Goal: Task Accomplishment & Management: Use online tool/utility

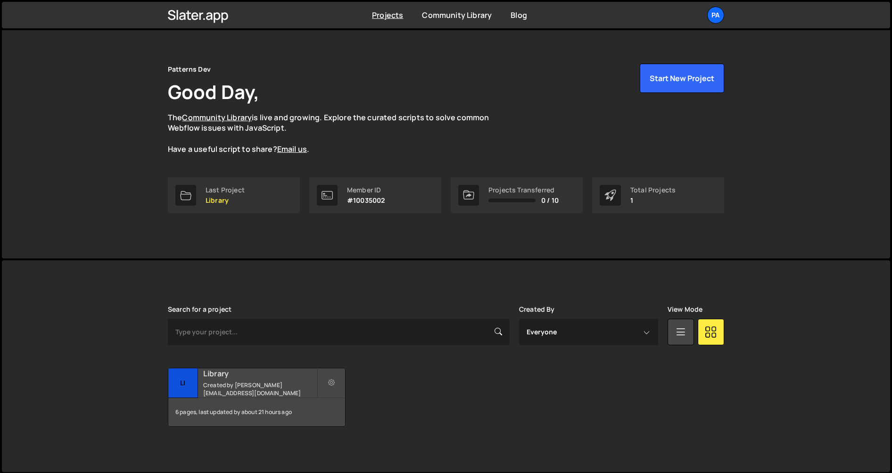
scroll to position [12, 0]
click at [279, 410] on div "6 pages, last updated by about 21 hours ago" at bounding box center [256, 411] width 177 height 28
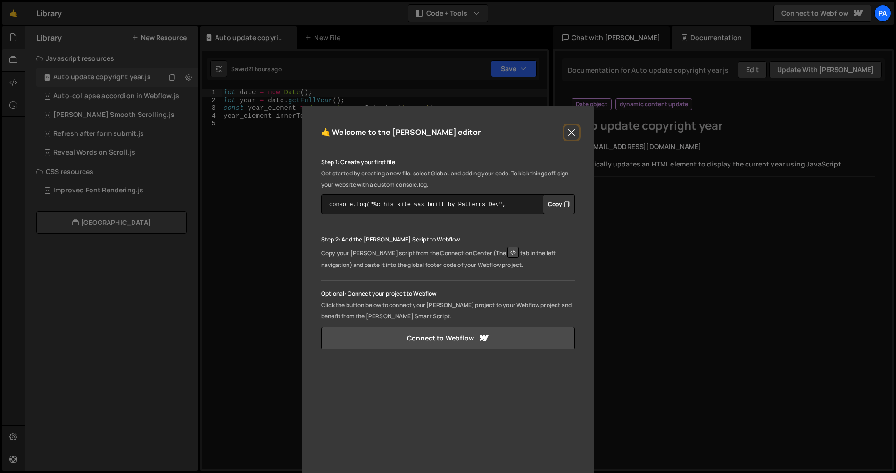
click at [571, 132] on button "Close" at bounding box center [571, 132] width 14 height 14
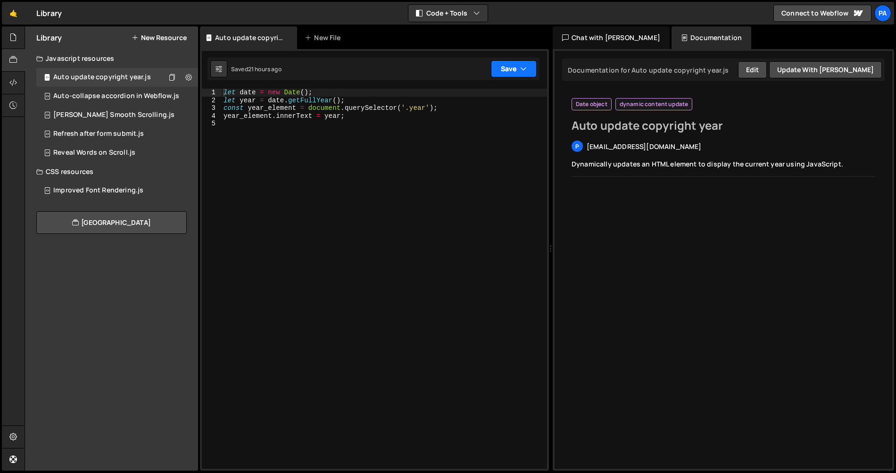
click at [519, 73] on button "Save" at bounding box center [514, 68] width 46 height 17
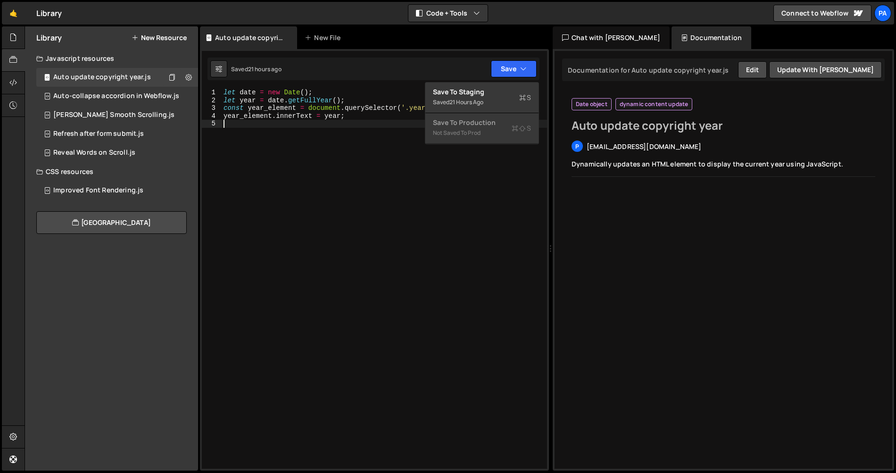
click at [345, 280] on div "let date = new Date ( ) ; let year = date . getFullYear ( ) ; const year_elemen…" at bounding box center [384, 287] width 325 height 396
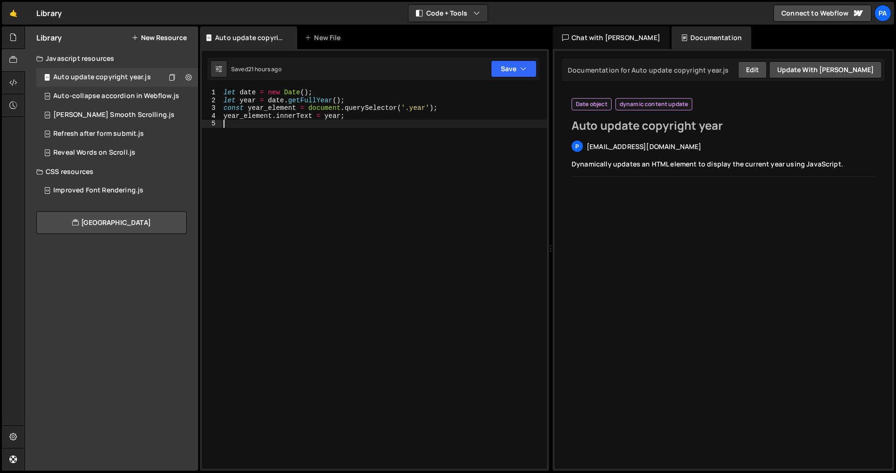
click at [181, 40] on button "New Resource" at bounding box center [159, 38] width 55 height 8
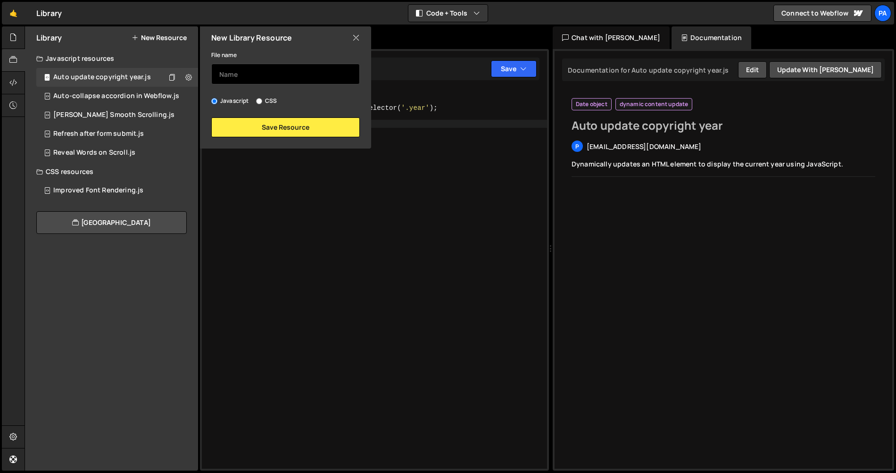
click at [282, 78] on input "text" at bounding box center [285, 74] width 149 height 21
paste input "function initDynamicCurrentYear() { const currentYear = new Date().getFullYear(…"
click at [284, 74] on input "function initDynamicCurrentYear() { const currentYear = new Date().getFullYear(…" at bounding box center [285, 74] width 149 height 21
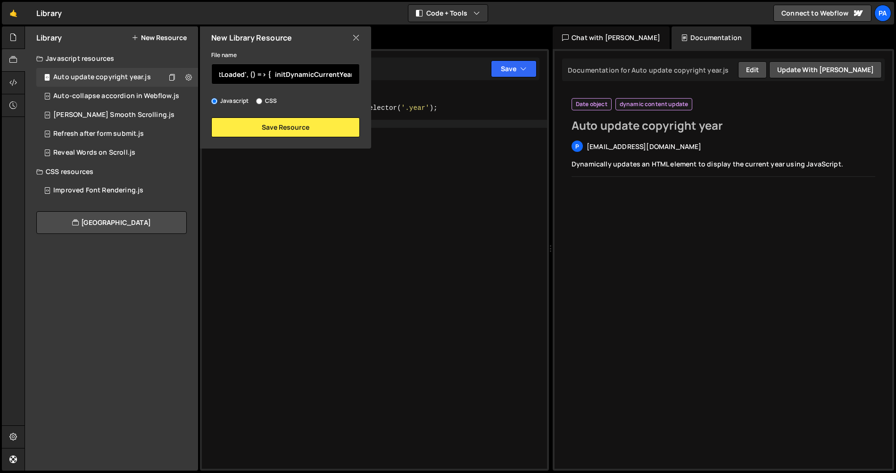
click at [284, 74] on input "function initDynamicCurrentYear() { const currentYear = new Date().getFullYear(…" at bounding box center [285, 74] width 149 height 21
drag, startPoint x: 290, startPoint y: 74, endPoint x: 201, endPoint y: 72, distance: 89.1
click at [201, 72] on div "File name AUo Javascript CSS Save Resource" at bounding box center [285, 93] width 171 height 88
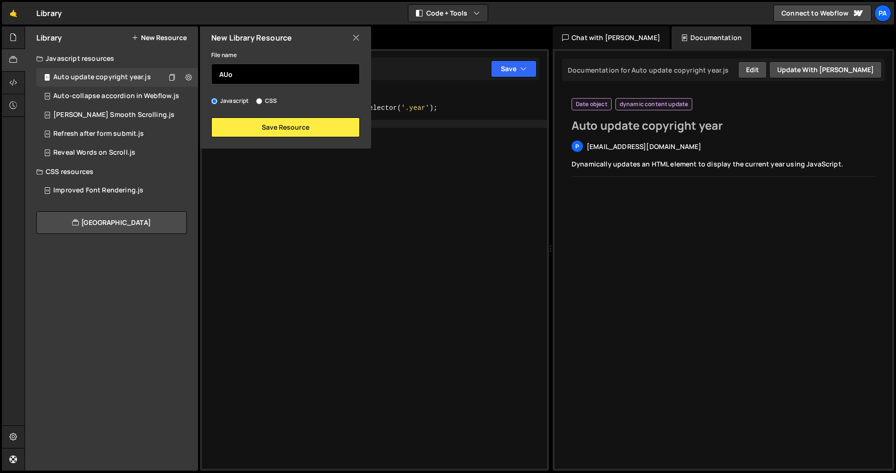
paste input "Dynamic Current Year"
type input "Dynamic Current Year"
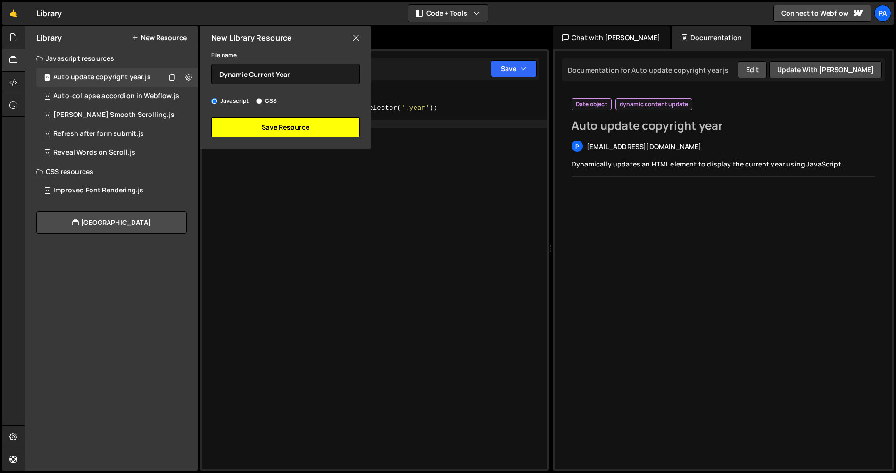
click at [276, 126] on button "Save Resource" at bounding box center [285, 127] width 149 height 20
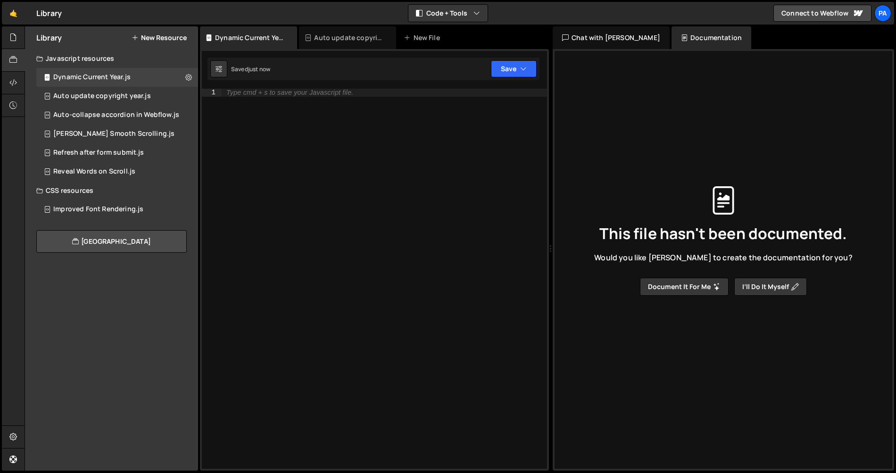
click at [372, 201] on div "Type cmd + s to save your Javascript file." at bounding box center [384, 287] width 325 height 396
paste textarea "});"
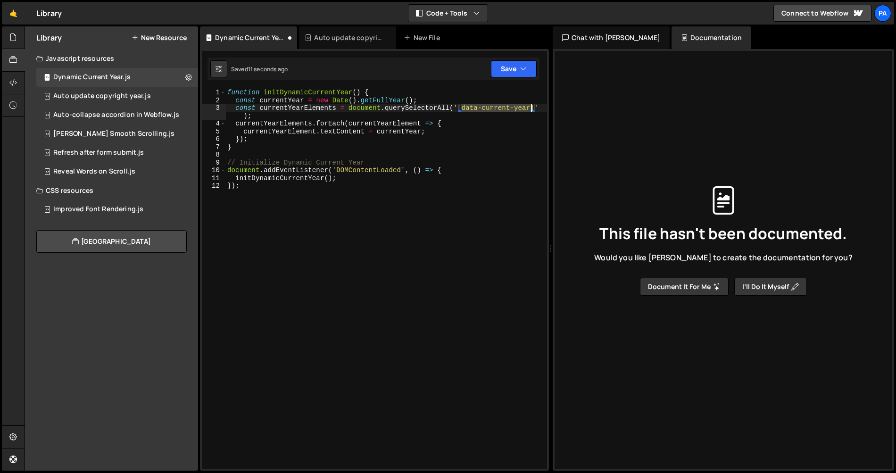
drag, startPoint x: 461, startPoint y: 109, endPoint x: 531, endPoint y: 109, distance: 69.8
click at [531, 109] on div "function initDynamicCurrentYear ( ) { const currentYear = new Date ( ) . getFul…" at bounding box center [386, 287] width 322 height 396
type textarea "const currentYearElements = document.querySelectorAll('[data-current-year]');"
click at [707, 289] on button "Document it for me" at bounding box center [684, 287] width 89 height 18
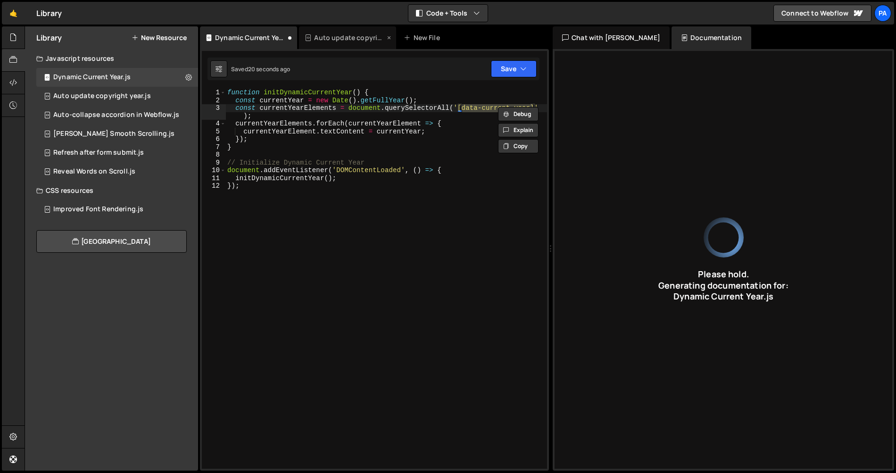
click at [388, 38] on icon at bounding box center [389, 37] width 7 height 9
type input "JavaScript updates HTML elements with the current year on page load."
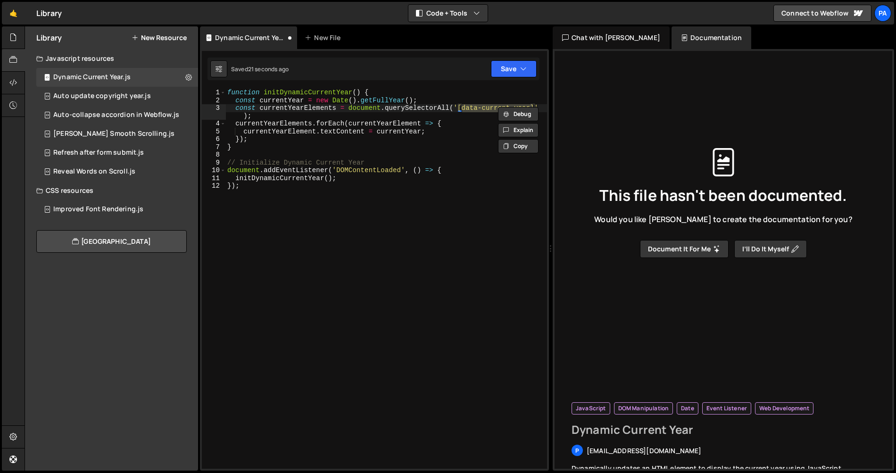
type input "Dynamic Current Year"
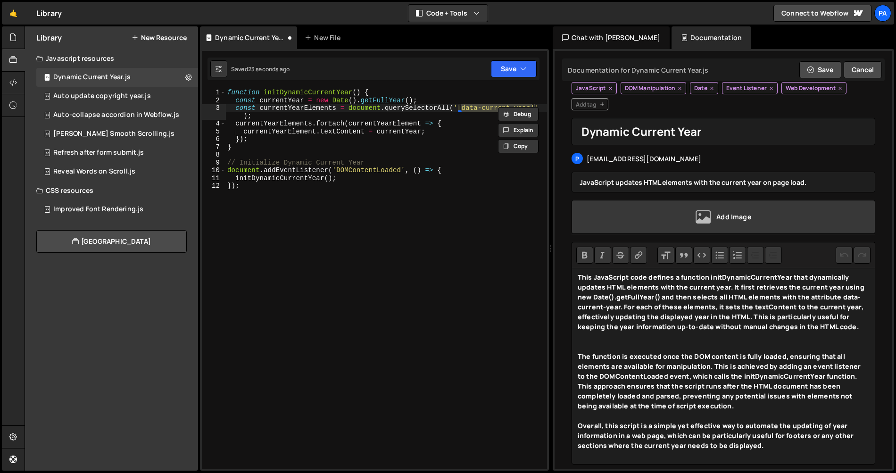
scroll to position [29, 0]
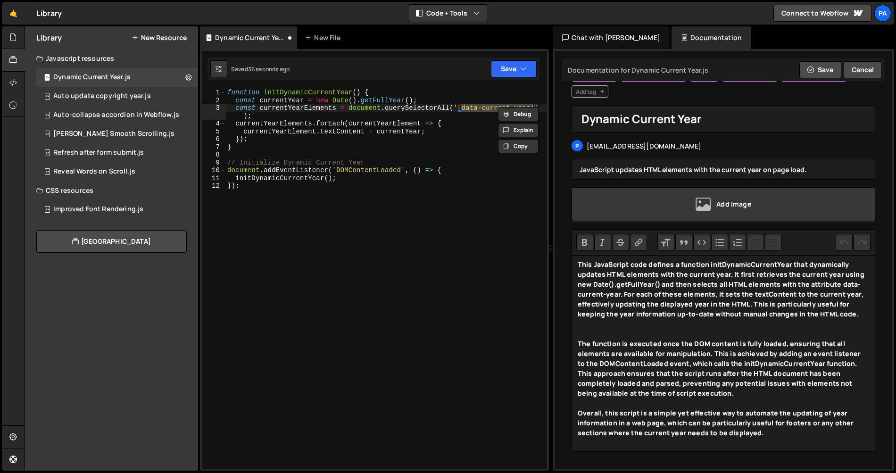
click at [761, 436] on div "Overall, this script is a simple yet effective way to automate the updating of …" at bounding box center [723, 428] width 291 height 40
click at [578, 266] on strong "This JavaScript code defines a function initDynamicCurrentYear that dynamically…" at bounding box center [721, 289] width 287 height 58
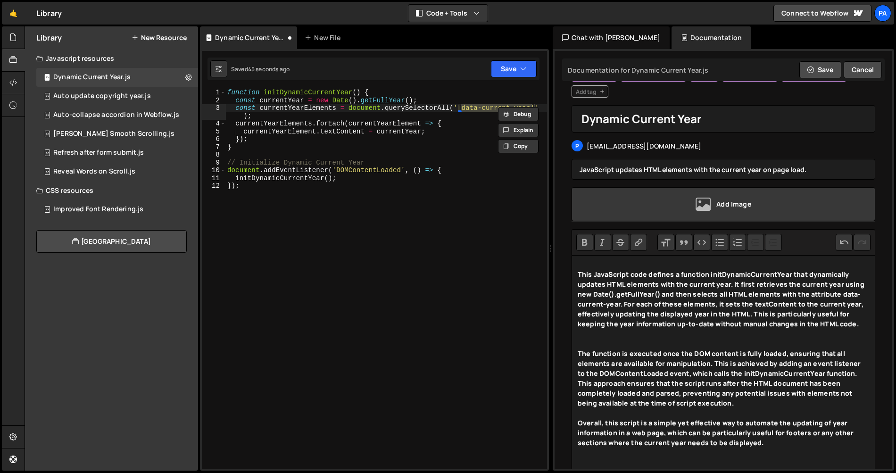
click at [582, 263] on div "This JavaScript code defines a function initDynamicCurrentYear that dynamically…" at bounding box center [723, 298] width 291 height 79
type trix-editor "<div>To made this work use data-current-year on the text that will show up this…"
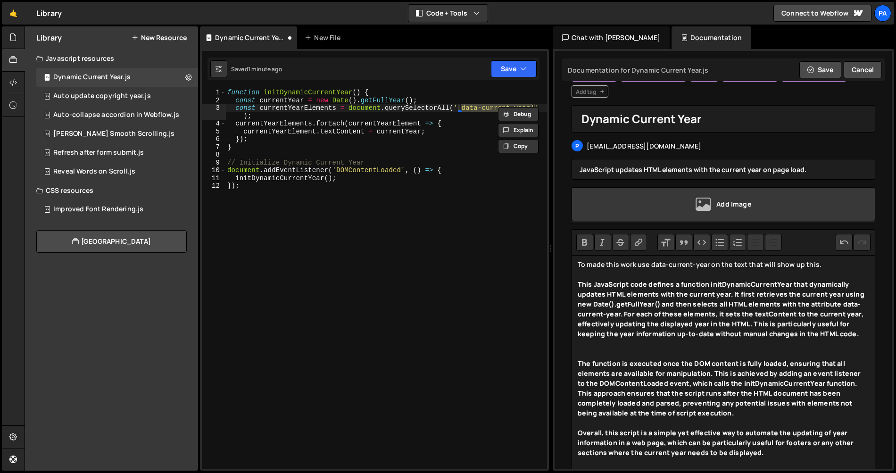
type textarea "});"
click at [350, 268] on div "function initDynamicCurrentYear ( ) { const currentYear = new Date ( ) . getFul…" at bounding box center [386, 287] width 322 height 396
click at [505, 64] on button "Save" at bounding box center [514, 68] width 46 height 17
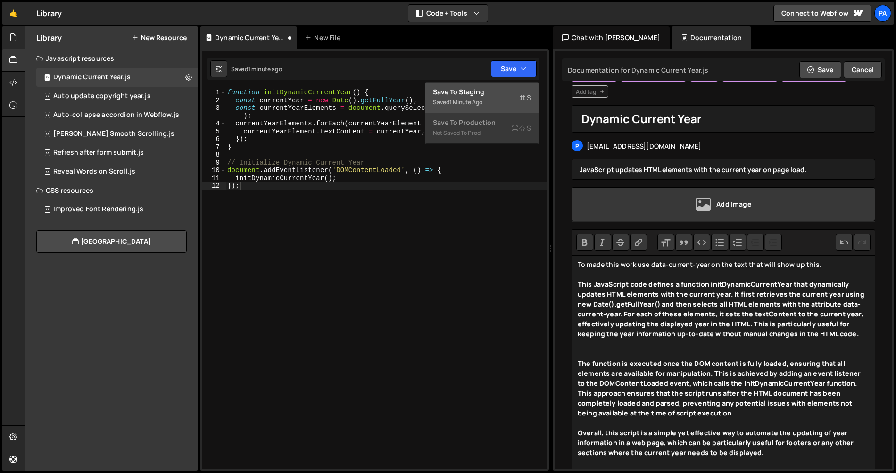
click at [508, 102] on div "Saved 1 minute ago" at bounding box center [482, 102] width 98 height 11
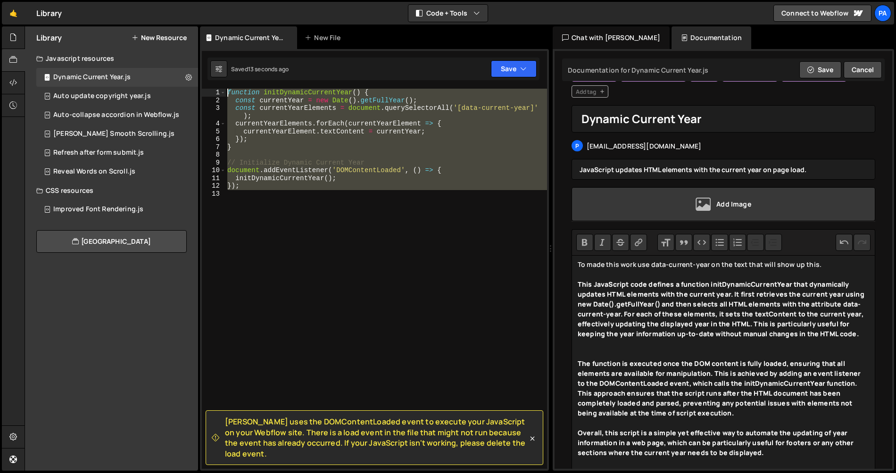
drag, startPoint x: 266, startPoint y: 209, endPoint x: 219, endPoint y: 89, distance: 128.9
click at [219, 89] on div "1 2 3 4 5 6 7 8 9 10 11 12 13 function initDynamicCurrentYear ( ) { const curre…" at bounding box center [374, 279] width 345 height 380
type textarea "function initDynamicCurrentYear() { const currentYear = new Date().getFullYear(…"
drag, startPoint x: 528, startPoint y: 456, endPoint x: 218, endPoint y: 429, distance: 311.4
click at [217, 430] on div "Slater uses the DOMContentLoaded event to execute your JavaScript on your Webfl…" at bounding box center [375, 437] width 338 height 55
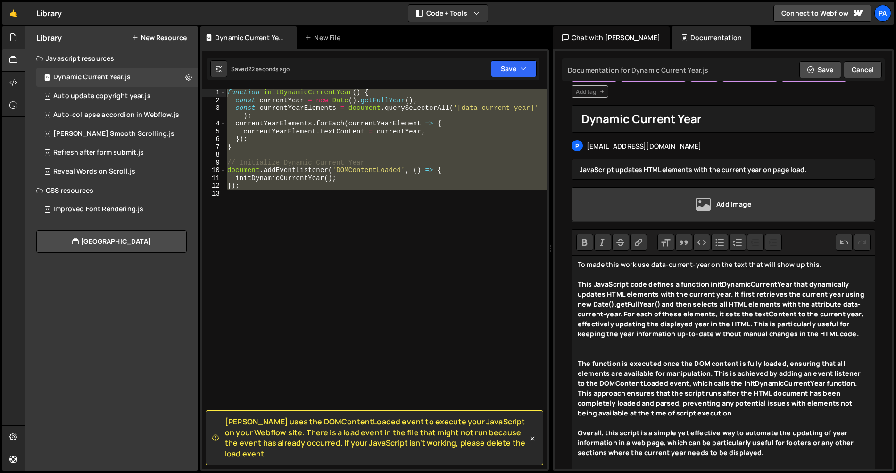
copy span "Slater uses the DOMContentLoaded event to execute your JavaScript on your Webfl…"
click at [371, 239] on div "function initDynamicCurrentYear ( ) { const currentYear = new Date ( ) . getFul…" at bounding box center [386, 279] width 322 height 380
paste textarea "();"
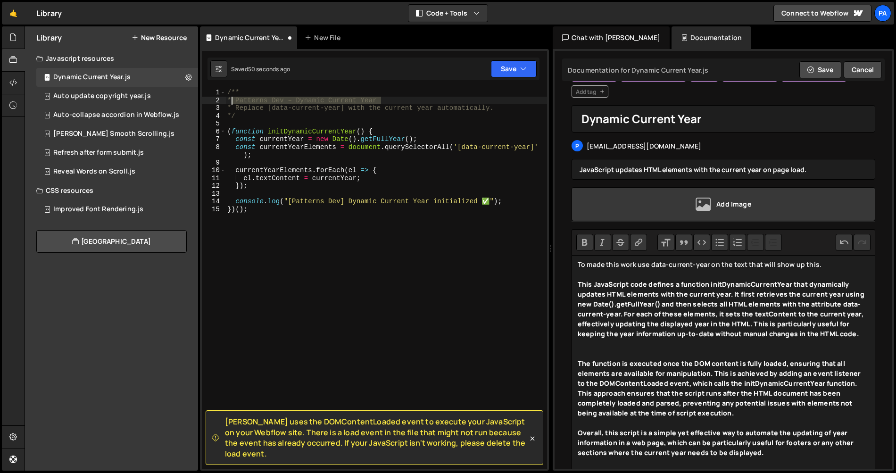
drag, startPoint x: 392, startPoint y: 99, endPoint x: 231, endPoint y: 102, distance: 161.7
click at [231, 102] on div "/** * Patterns Dev – Dynamic Current Year * Replace [data-current-year] with th…" at bounding box center [386, 287] width 322 height 396
click at [285, 99] on div "/** * Patterns Dev – Dynamic Current Year * Replace [data-current-year] with th…" at bounding box center [386, 279] width 322 height 380
drag, startPoint x: 347, startPoint y: 201, endPoint x: 289, endPoint y: 202, distance: 58.5
click at [289, 202] on div "/** * Patterns Dev – Dynamic Current Year * Replace [data-current-year] with th…" at bounding box center [386, 287] width 322 height 396
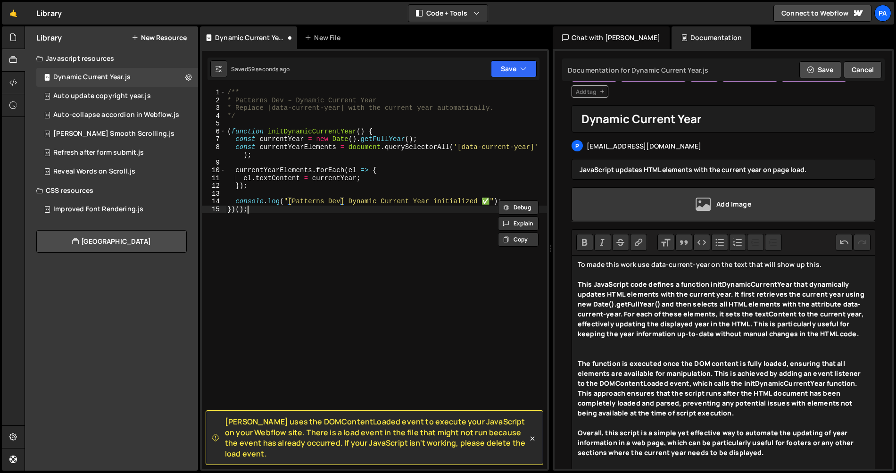
click at [337, 252] on div "/** * Patterns Dev – Dynamic Current Year * Replace [data-current-year] with th…" at bounding box center [386, 287] width 322 height 396
type textarea "})();"
click at [517, 71] on button "Save" at bounding box center [514, 68] width 46 height 17
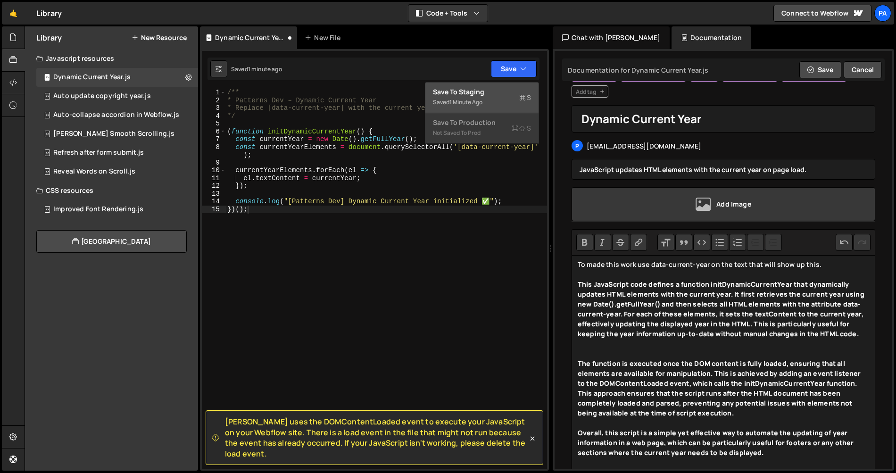
click at [499, 91] on div "Save to Staging S" at bounding box center [482, 91] width 98 height 9
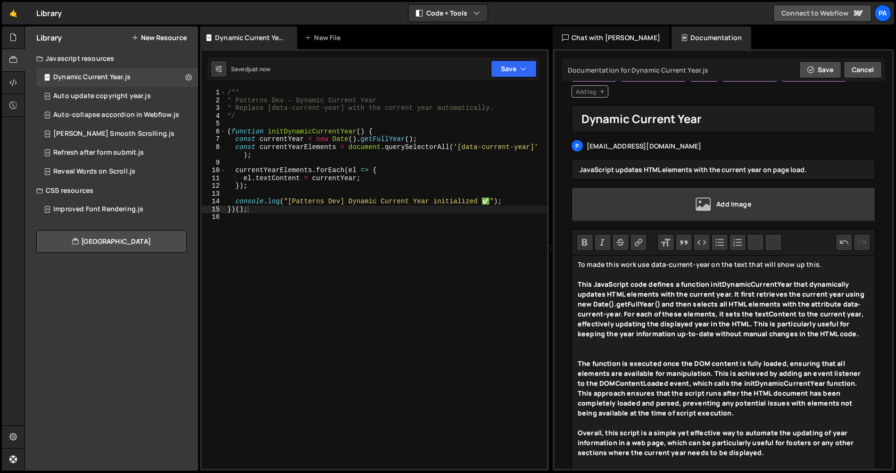
click at [798, 19] on link "Connect to Webflow" at bounding box center [822, 13] width 98 height 17
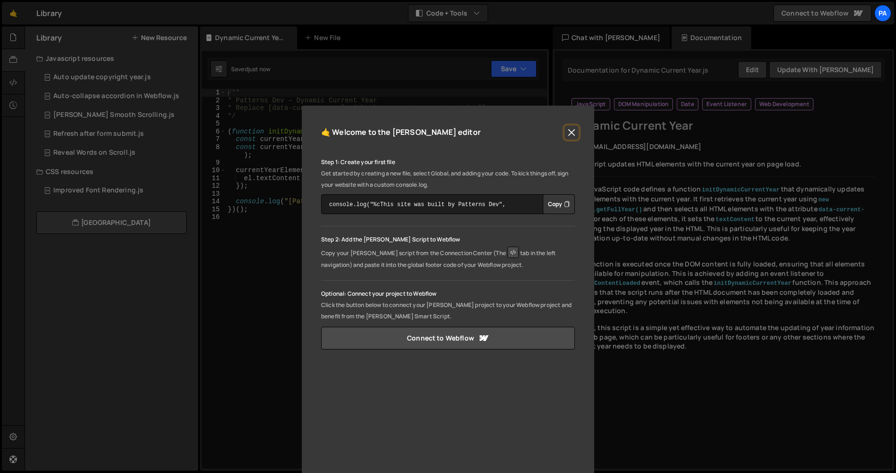
drag, startPoint x: 567, startPoint y: 130, endPoint x: 578, endPoint y: 139, distance: 14.5
click at [567, 130] on button "Close" at bounding box center [571, 132] width 14 height 14
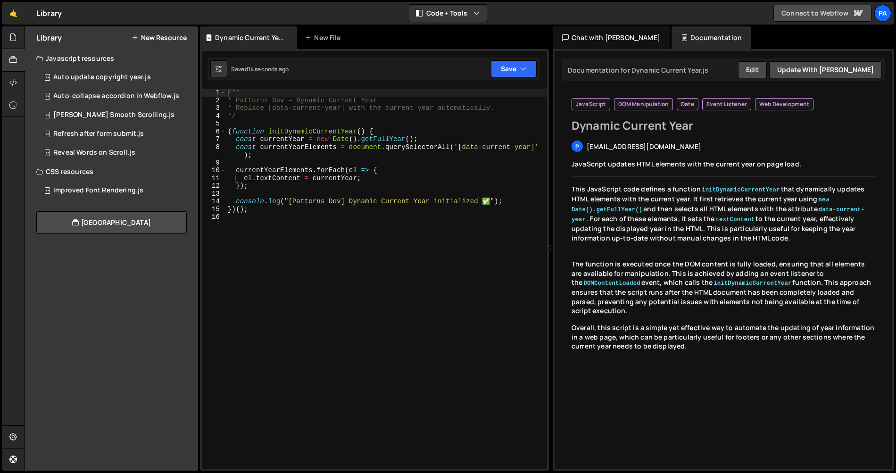
click at [821, 15] on link "Connect to Webflow" at bounding box center [822, 13] width 98 height 17
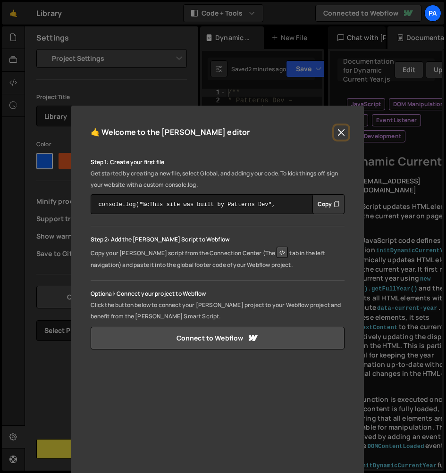
click at [340, 131] on button "Close" at bounding box center [341, 132] width 14 height 14
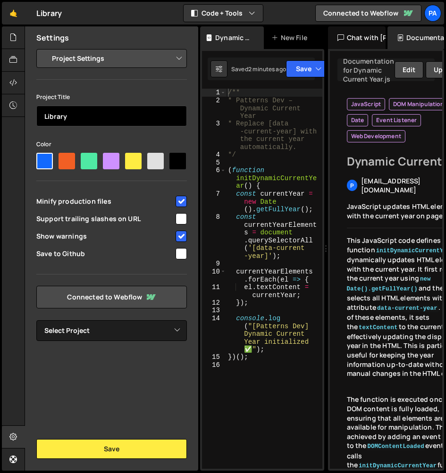
click at [110, 119] on input "Library" at bounding box center [111, 116] width 150 height 21
click at [126, 115] on input "Library" at bounding box center [111, 116] width 150 height 21
click at [128, 116] on input "Library" at bounding box center [111, 116] width 150 height 21
type input "Library Test"
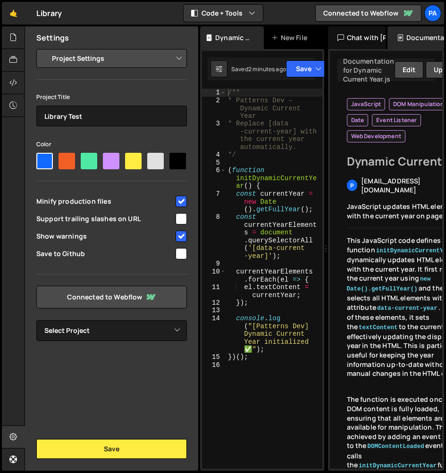
click at [182, 257] on input "checkbox" at bounding box center [180, 253] width 11 height 11
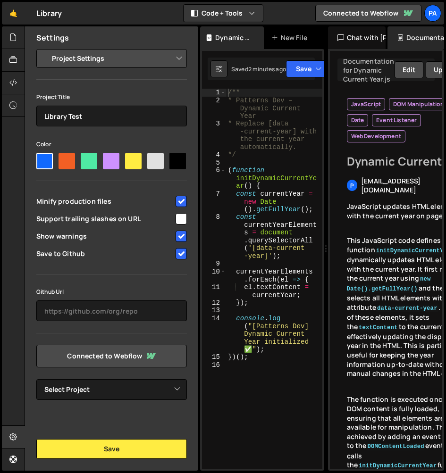
click at [182, 257] on input "checkbox" at bounding box center [180, 253] width 11 height 11
click at [180, 253] on input "checkbox" at bounding box center [180, 253] width 11 height 11
click at [181, 256] on input "checkbox" at bounding box center [180, 253] width 11 height 11
click at [134, 256] on span "Save to Github" at bounding box center [105, 253] width 138 height 9
click at [179, 253] on input "checkbox" at bounding box center [180, 253] width 11 height 11
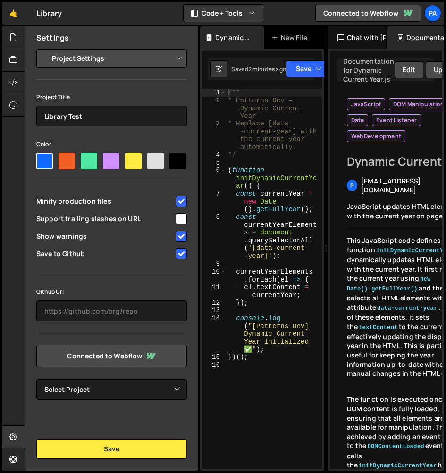
checkbox input "true"
click at [116, 394] on select "Select Project Lumos - Homepage Internal" at bounding box center [111, 389] width 150 height 21
select select "6881b0609c9cc808c497079e"
click at [36, 379] on select "Select Project Lumos - Homepage Internal" at bounding box center [111, 389] width 150 height 21
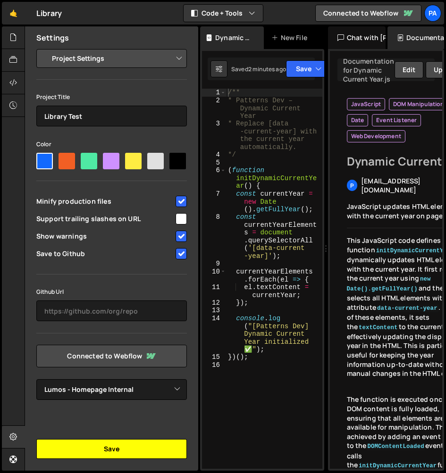
click at [127, 449] on button "Save" at bounding box center [111, 449] width 150 height 20
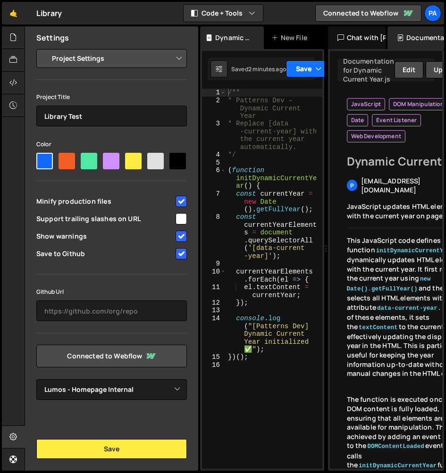
click at [300, 72] on button "Save" at bounding box center [309, 68] width 46 height 17
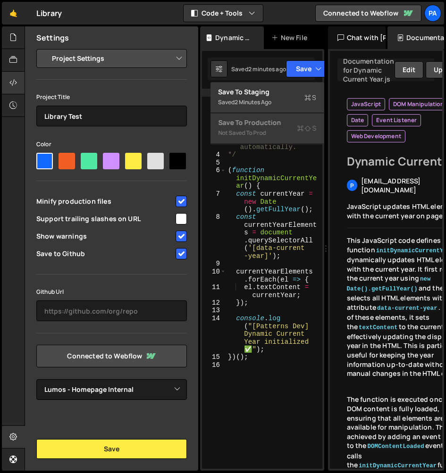
click at [20, 81] on div at bounding box center [22, 83] width 4 height 8
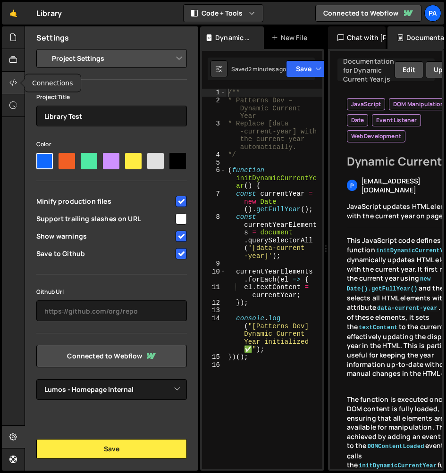
click at [17, 84] on div at bounding box center [13, 83] width 23 height 23
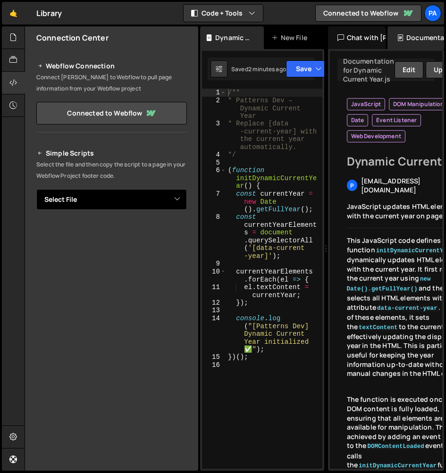
click at [143, 199] on select "Select File" at bounding box center [111, 199] width 150 height 21
click at [122, 196] on select "Select File" at bounding box center [111, 199] width 150 height 21
click at [36, 189] on select "Select File" at bounding box center [111, 199] width 150 height 21
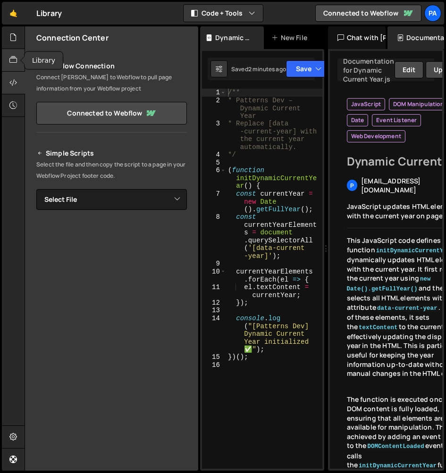
click at [14, 57] on icon at bounding box center [13, 60] width 8 height 10
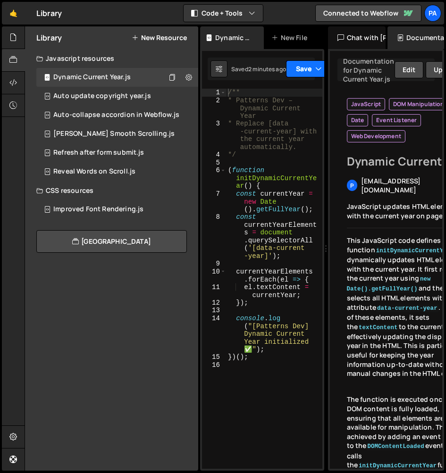
click at [309, 74] on button "Save" at bounding box center [309, 68] width 46 height 17
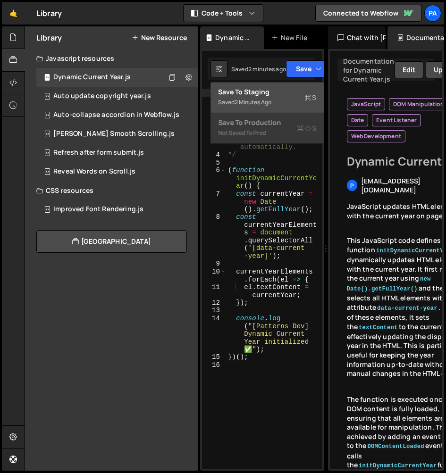
click at [297, 97] on div "Saved 2 minutes ago" at bounding box center [267, 102] width 98 height 11
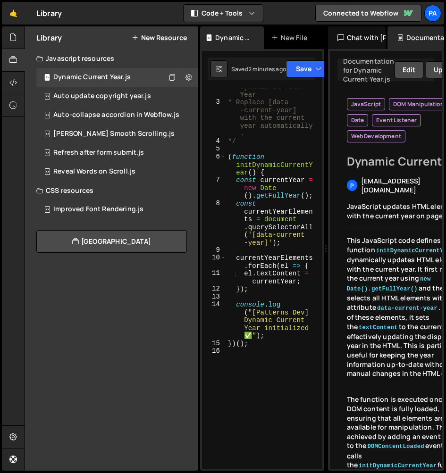
scroll to position [7, 0]
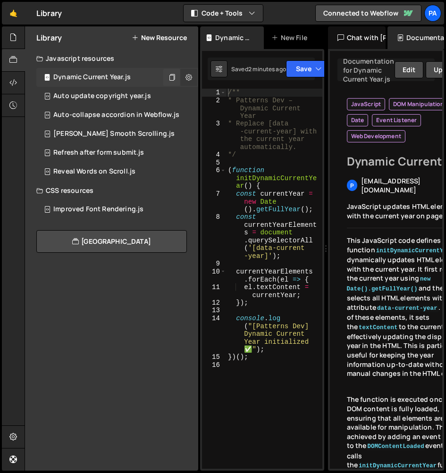
click at [189, 75] on icon at bounding box center [188, 77] width 7 height 9
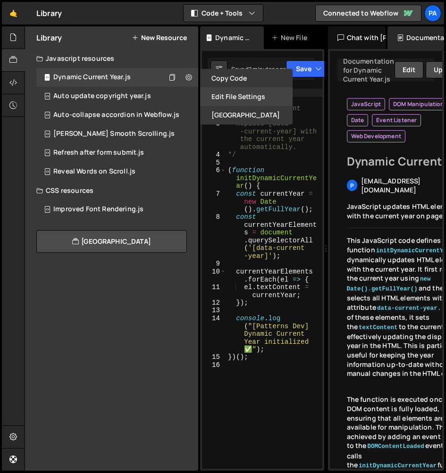
click at [226, 93] on button "Edit File Settings" at bounding box center [246, 96] width 92 height 18
type input "Dynamic Current Year"
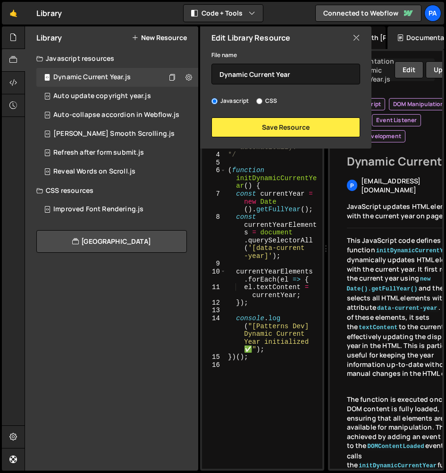
click at [362, 34] on div "Edit Library Resource" at bounding box center [285, 37] width 171 height 23
click at [358, 37] on icon at bounding box center [356, 38] width 8 height 10
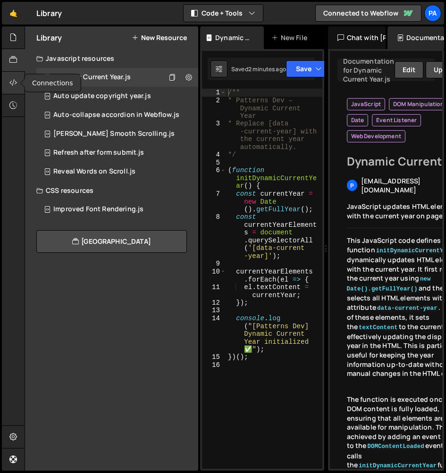
click at [17, 76] on div at bounding box center [13, 83] width 23 height 23
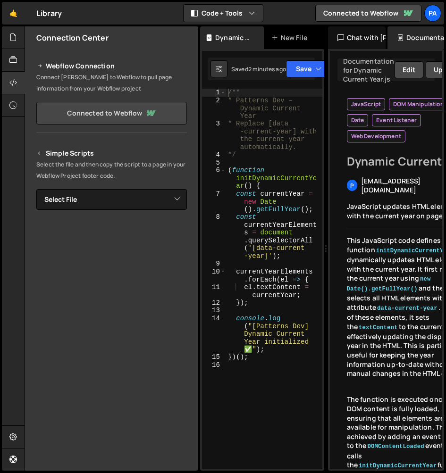
click at [89, 114] on link "Connected to Webflow" at bounding box center [111, 113] width 150 height 23
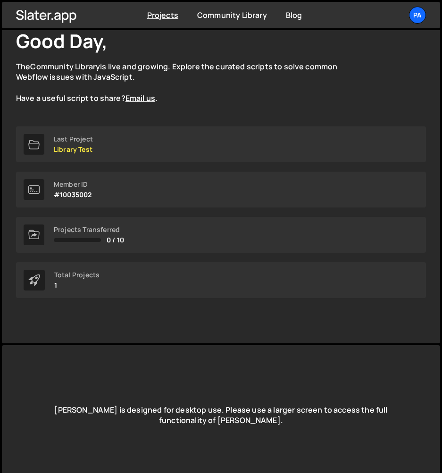
scroll to position [66, 0]
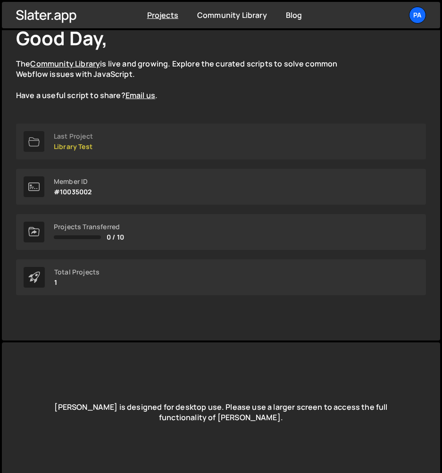
click at [123, 144] on link "Last Project Library Test" at bounding box center [221, 142] width 410 height 36
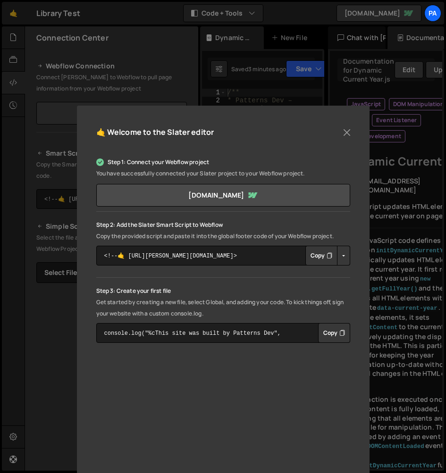
click at [318, 258] on button "Copy" at bounding box center [321, 256] width 32 height 20
click at [338, 258] on button "Button group with nested dropdown" at bounding box center [343, 256] width 13 height 20
click at [344, 273] on link "Copy Staging Script" at bounding box center [383, 273] width 92 height 13
click at [338, 259] on button "Button group with nested dropdown" at bounding box center [343, 256] width 13 height 20
click at [347, 284] on link "Copy Production Script" at bounding box center [383, 286] width 92 height 13
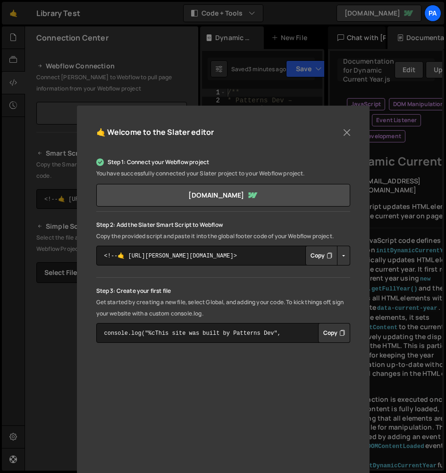
click at [314, 257] on button "Copy" at bounding box center [321, 256] width 32 height 20
click at [344, 132] on button "Close" at bounding box center [346, 132] width 14 height 14
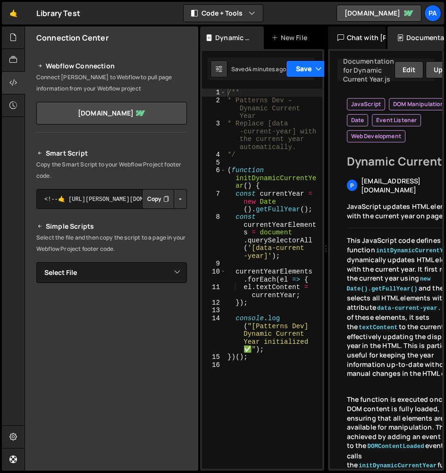
click at [301, 69] on button "Save" at bounding box center [309, 68] width 46 height 17
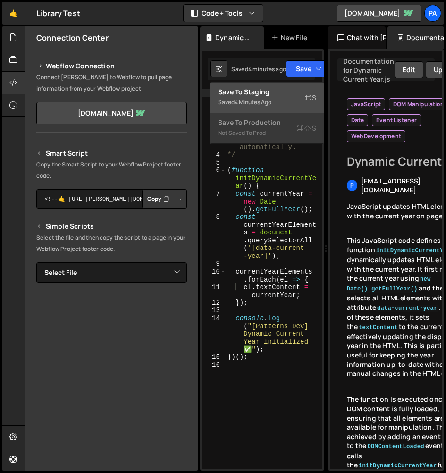
click at [297, 90] on div "Save to Staging S" at bounding box center [267, 91] width 98 height 9
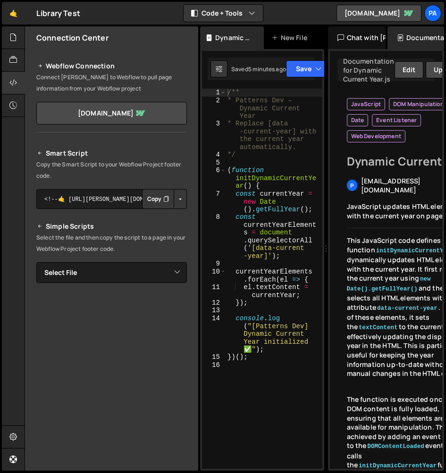
type textarea "const currentYearElements = document.querySelectorAll('[data-current-year]');"
click at [288, 226] on div "/** * Patterns Dev – Dynamic Current Year * Replace [data -current-year] with t…" at bounding box center [273, 287] width 97 height 396
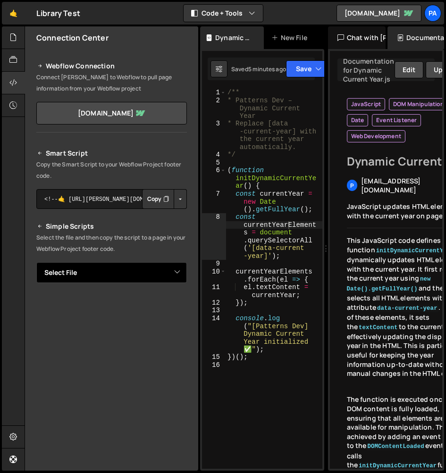
click at [169, 277] on select "Select File" at bounding box center [111, 272] width 150 height 21
click at [139, 266] on select "Select File" at bounding box center [111, 272] width 150 height 21
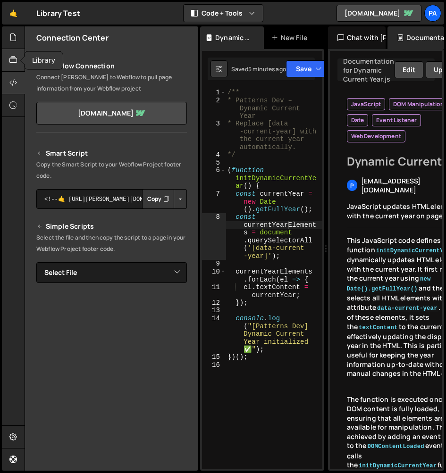
click at [16, 65] on icon at bounding box center [13, 60] width 8 height 10
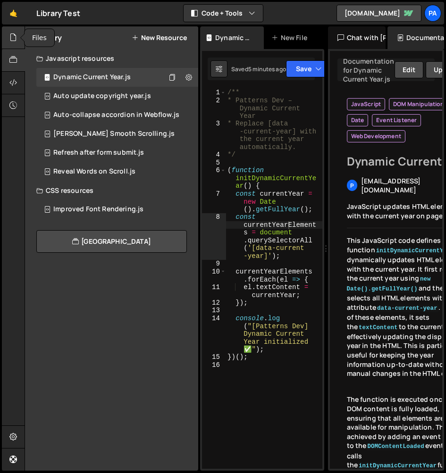
click at [17, 39] on div at bounding box center [13, 37] width 23 height 23
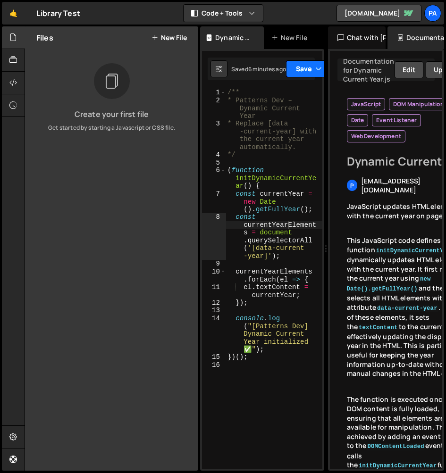
click at [292, 70] on button "Save" at bounding box center [309, 68] width 46 height 17
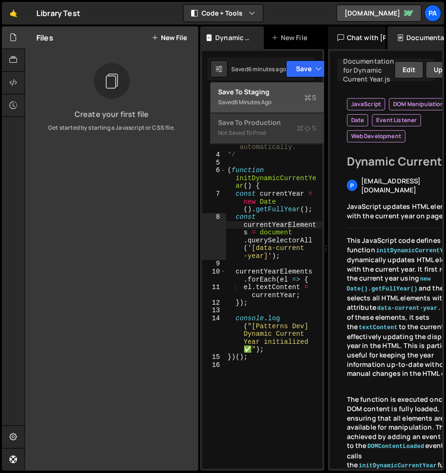
click at [281, 91] on div "Save to Staging S" at bounding box center [267, 91] width 98 height 9
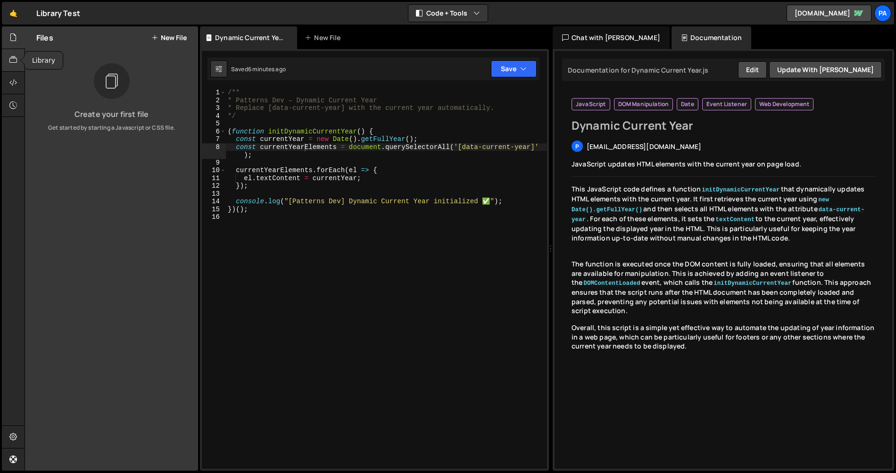
click at [14, 63] on icon at bounding box center [13, 60] width 8 height 10
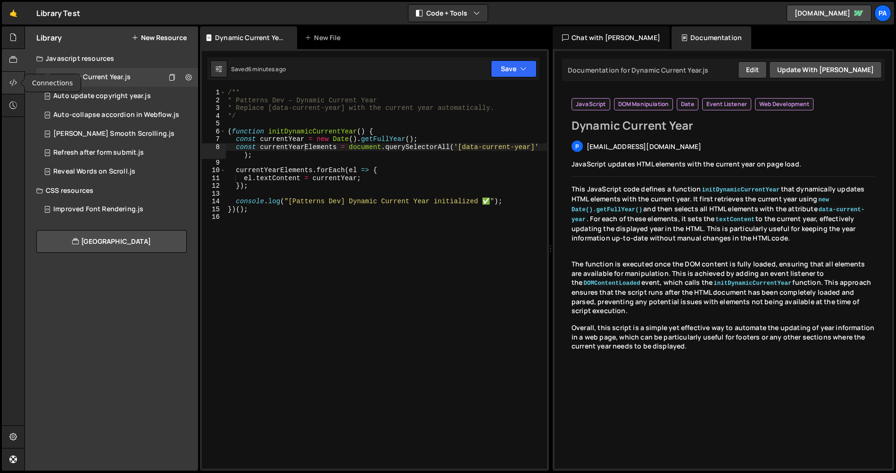
click at [11, 78] on icon at bounding box center [13, 82] width 8 height 10
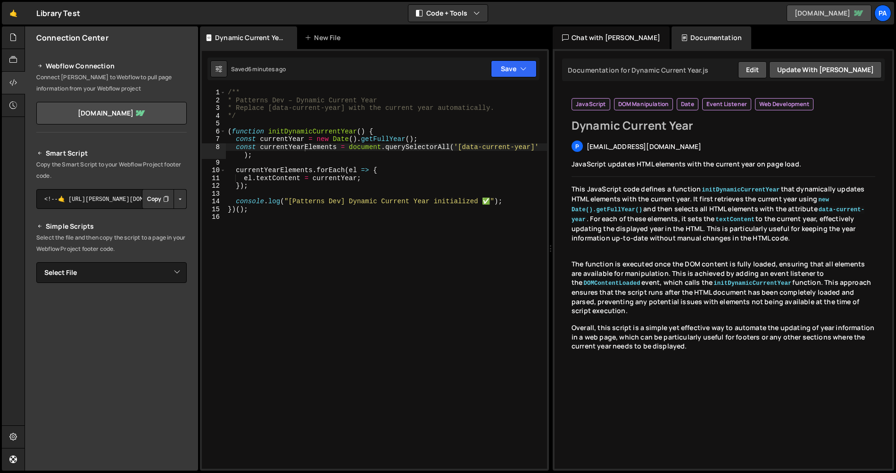
click at [445, 13] on link "atomics-radical-site-0242-a42cfd4f56546.webflow.io" at bounding box center [828, 13] width 85 height 17
click at [174, 199] on button "Button group with nested dropdown" at bounding box center [179, 199] width 13 height 20
click at [161, 215] on link "Copy Staging Script" at bounding box center [140, 216] width 92 height 13
click at [134, 281] on select "Select File" at bounding box center [111, 272] width 150 height 21
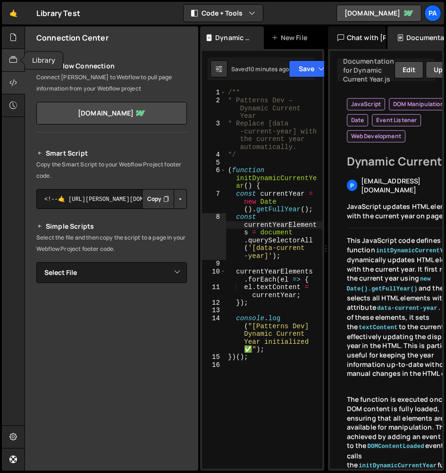
click at [17, 59] on div at bounding box center [13, 60] width 23 height 23
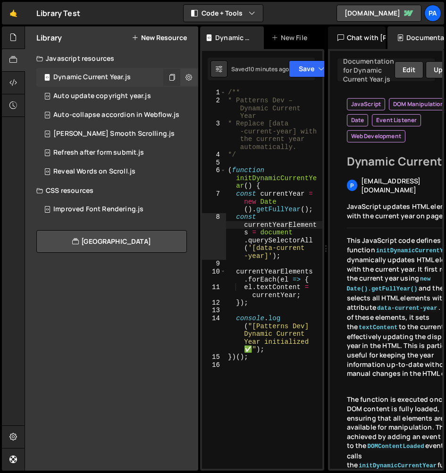
click at [168, 77] on button at bounding box center [171, 77] width 17 height 17
click at [18, 40] on div at bounding box center [13, 37] width 23 height 23
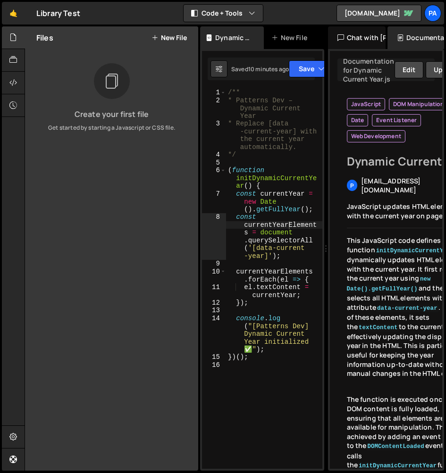
click at [173, 41] on button "New File" at bounding box center [168, 38] width 35 height 8
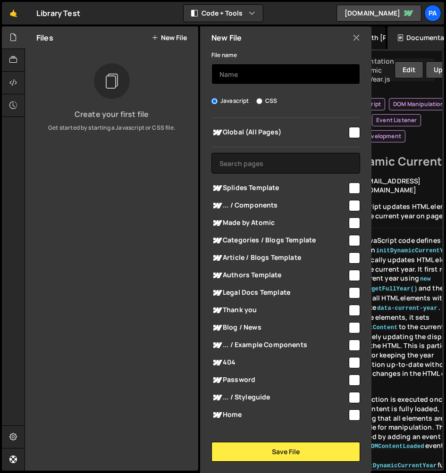
click at [258, 75] on input "text" at bounding box center [285, 74] width 149 height 21
paste input "/** * Patterns Dev – Dynamic Current Year * Replace [data-current-year] with th…"
type input "/** * Patterns Dev – Dynamic Current Year * Replace [data-current-year] with th…"
click at [258, 75] on input "/** * Patterns Dev – Dynamic Current Year * Replace [data-current-year] with th…" at bounding box center [285, 74] width 149 height 21
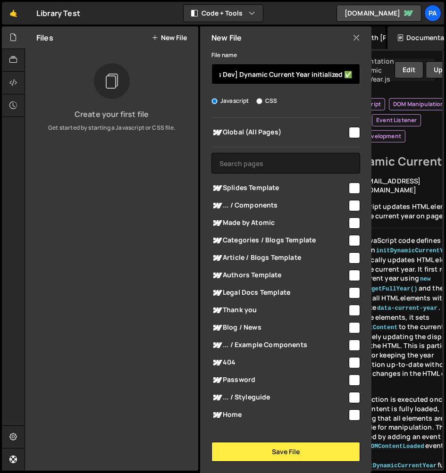
click at [258, 75] on input "/** * Patterns Dev – Dynamic Current Year * Replace [data-current-year] with th…" at bounding box center [285, 74] width 149 height 21
click at [258, 75] on input "text" at bounding box center [285, 74] width 149 height 21
type input "T"
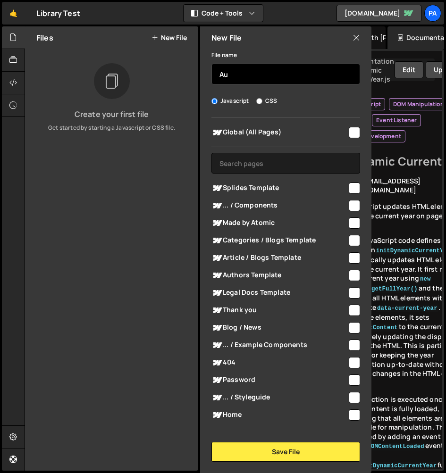
type input "A"
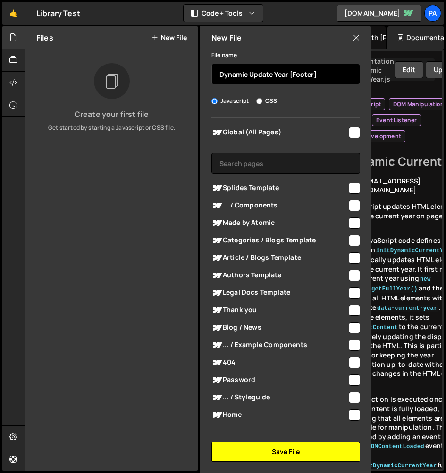
type input "Dynamic Update Year [Footer]"
click at [297, 453] on button "Save File" at bounding box center [285, 452] width 149 height 20
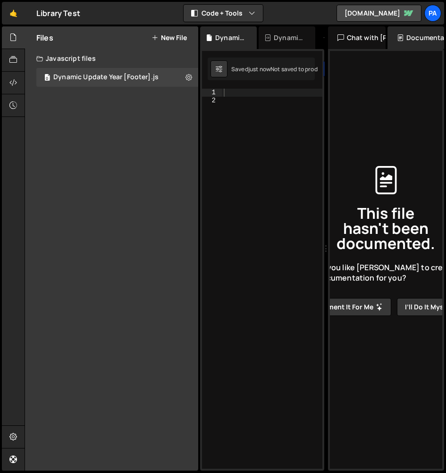
click at [244, 94] on div at bounding box center [272, 287] width 100 height 396
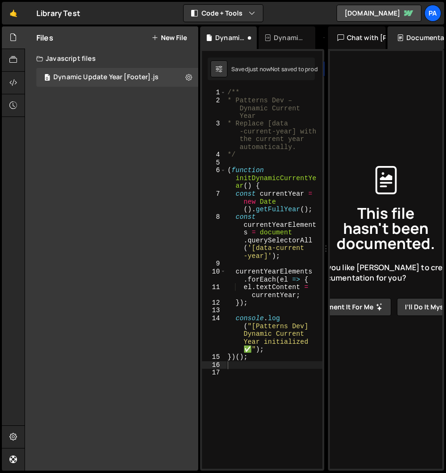
click at [119, 99] on div "Files New File Create your first file Get started by starting a Javascript or C…" at bounding box center [111, 248] width 173 height 444
click at [183, 79] on button at bounding box center [188, 77] width 17 height 17
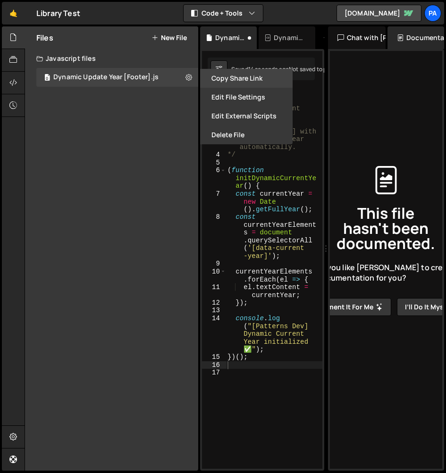
click at [214, 76] on button "Copy share link" at bounding box center [246, 78] width 92 height 19
click at [14, 82] on icon at bounding box center [13, 82] width 8 height 10
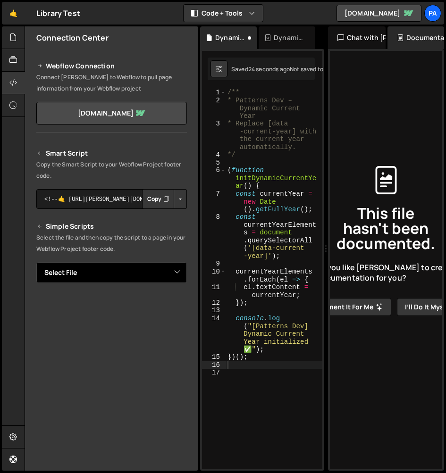
click at [149, 272] on select "Select File Dynamic Update Year [Footer].js" at bounding box center [111, 272] width 150 height 21
select select "45219"
click at [36, 262] on select "Select File Dynamic Update Year [Footer].js" at bounding box center [111, 272] width 150 height 21
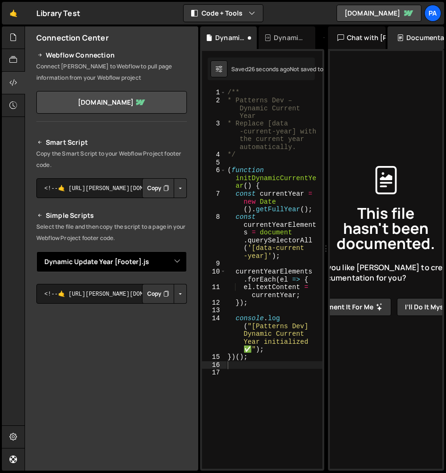
scroll to position [29, 0]
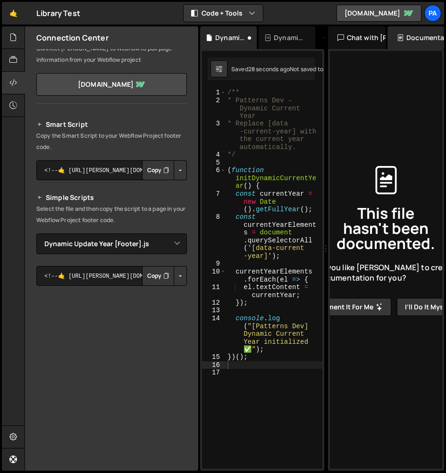
click at [157, 277] on button "Copy" at bounding box center [158, 276] width 32 height 20
click at [177, 280] on button "Button group with nested dropdown" at bounding box center [179, 276] width 13 height 20
click at [163, 295] on link "Copy Staging js" at bounding box center [147, 293] width 78 height 13
click at [145, 278] on button "Copy" at bounding box center [158, 276] width 32 height 20
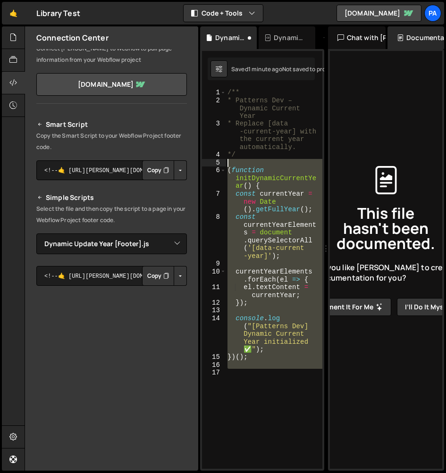
drag, startPoint x: 254, startPoint y: 383, endPoint x: 224, endPoint y: 164, distance: 221.2
click at [224, 164] on div "1 2 3 4 5 6 7 8 9 10 11 12 13 14 15 16 17 /** * Patterns Dev – Dynamic Current …" at bounding box center [262, 279] width 120 height 380
paste textarea "});"
type textarea "});"
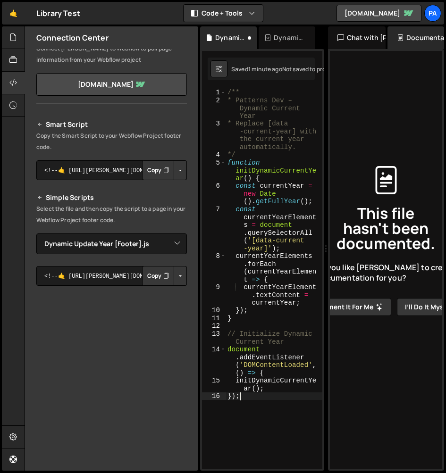
click at [281, 408] on div "/** * Patterns Dev – Dynamic Current Year * Replace [data -current-year] with t…" at bounding box center [273, 287] width 97 height 396
click at [166, 90] on link "atomics-radical-site-0242-a42cfd4f56546.webflow.io" at bounding box center [111, 84] width 150 height 23
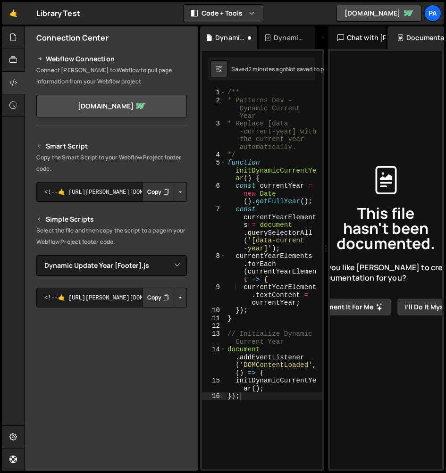
scroll to position [0, 0]
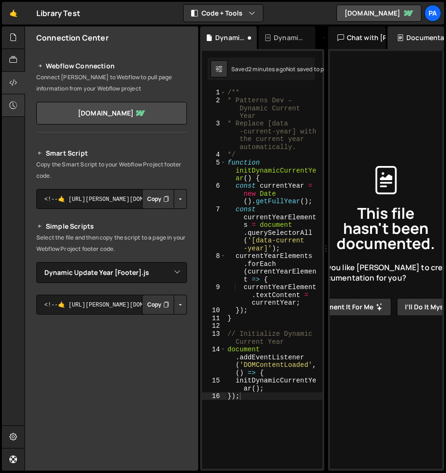
click at [20, 105] on div at bounding box center [22, 106] width 4 height 8
click at [19, 105] on div at bounding box center [13, 105] width 23 height 23
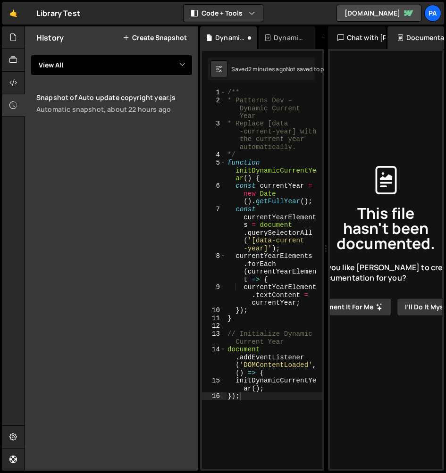
click at [89, 66] on select "View All" at bounding box center [112, 65] width 162 height 21
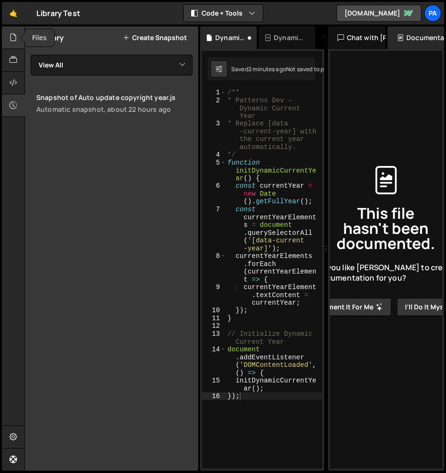
click at [11, 38] on icon at bounding box center [13, 37] width 8 height 10
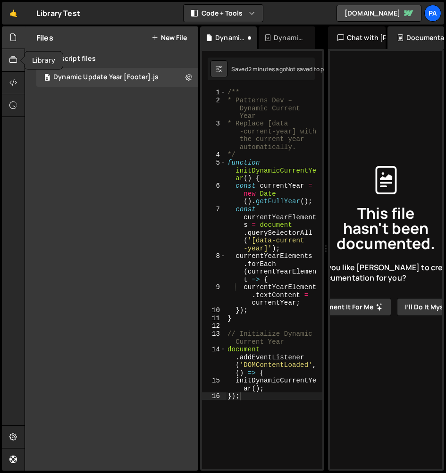
click at [15, 60] on icon at bounding box center [13, 60] width 8 height 10
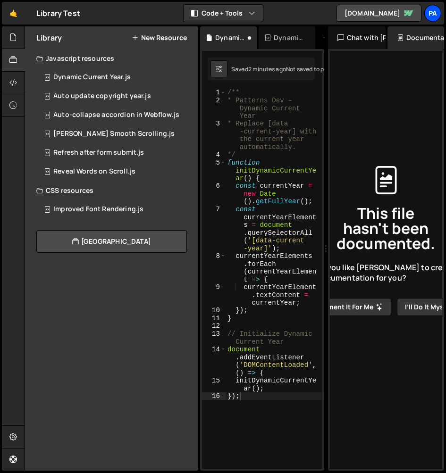
click at [433, 13] on div "Pa" at bounding box center [432, 13] width 17 height 17
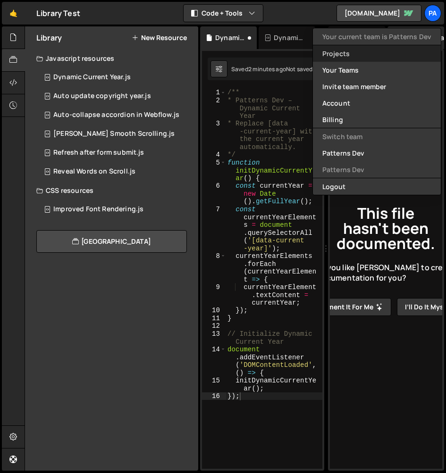
click at [381, 54] on link "Projects" at bounding box center [377, 53] width 128 height 17
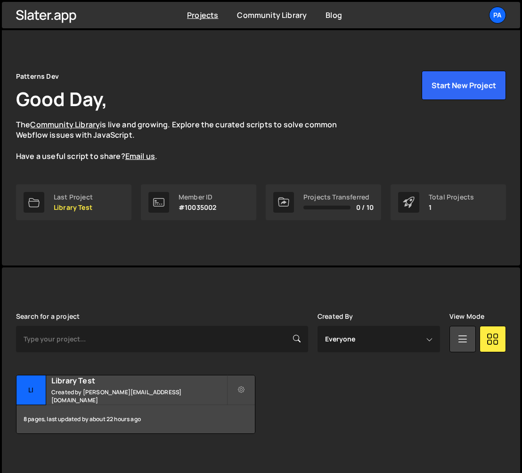
scroll to position [12, 0]
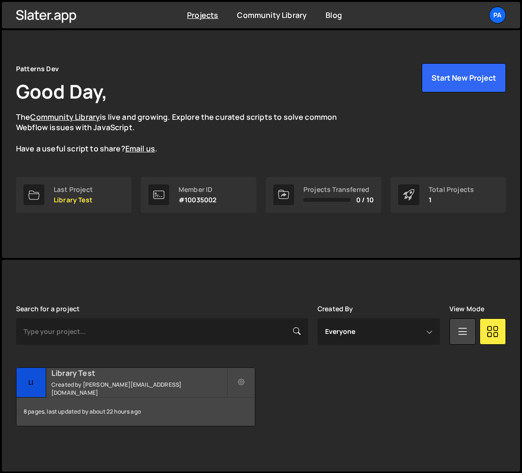
click at [154, 397] on div "8 pages, last updated by about 22 hours ago" at bounding box center [136, 411] width 239 height 28
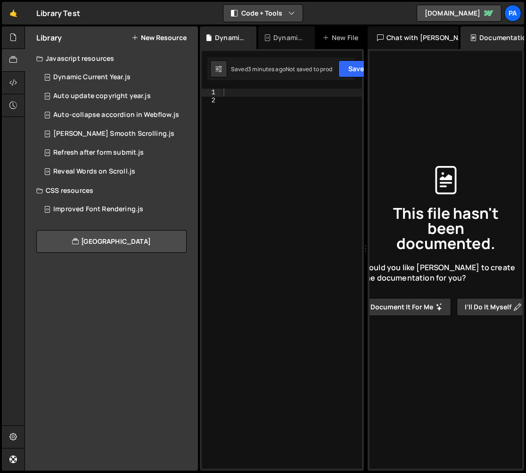
click at [284, 14] on button "Code + Tools" at bounding box center [262, 13] width 79 height 17
click at [275, 36] on button "Code Only" at bounding box center [263, 33] width 79 height 17
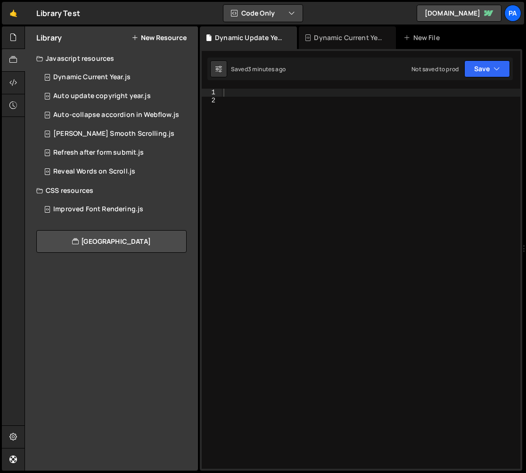
click at [288, 14] on button "Code Only" at bounding box center [262, 13] width 79 height 17
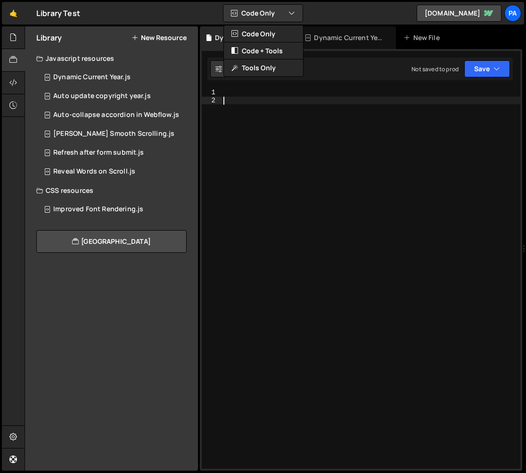
click at [301, 119] on div at bounding box center [371, 287] width 299 height 396
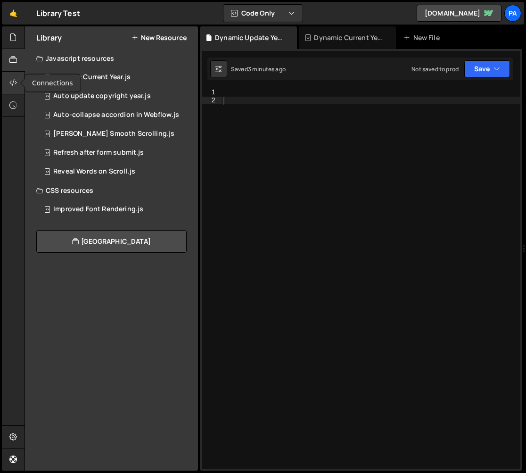
click at [19, 81] on div at bounding box center [13, 83] width 23 height 23
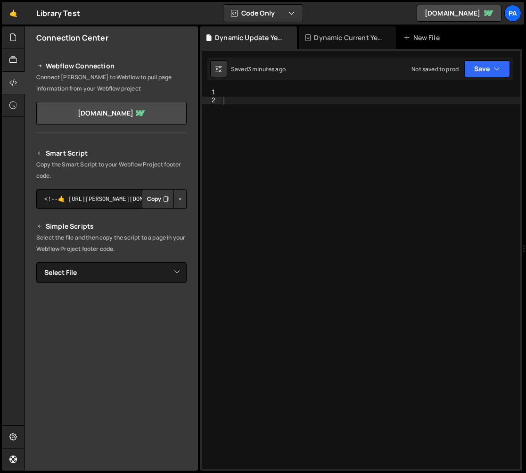
click at [178, 206] on button "Button group with nested dropdown" at bounding box center [179, 199] width 13 height 20
click at [170, 160] on p "Copy the Smart Script to your Webflow Project footer code." at bounding box center [111, 170] width 150 height 23
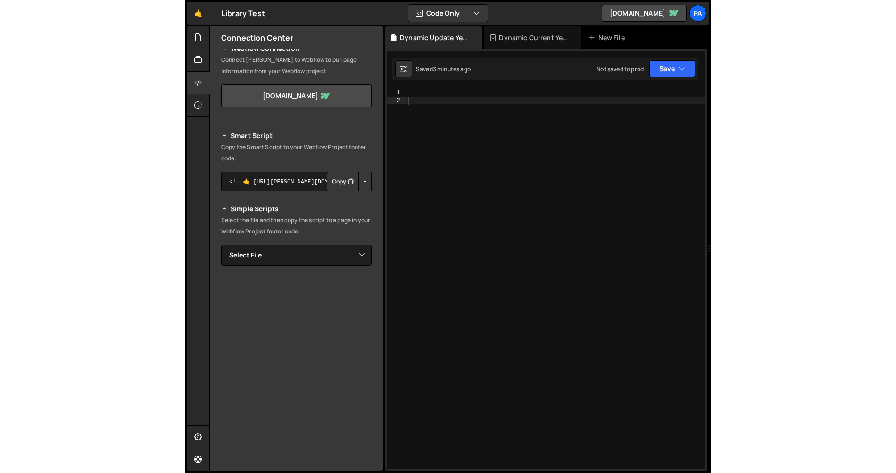
scroll to position [13, 0]
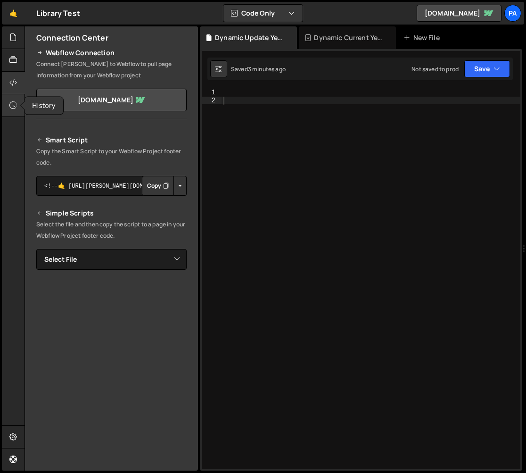
click at [15, 107] on icon at bounding box center [13, 105] width 8 height 10
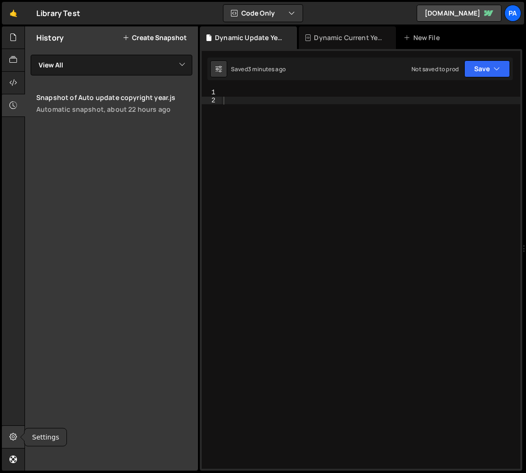
click at [16, 433] on icon at bounding box center [13, 436] width 8 height 10
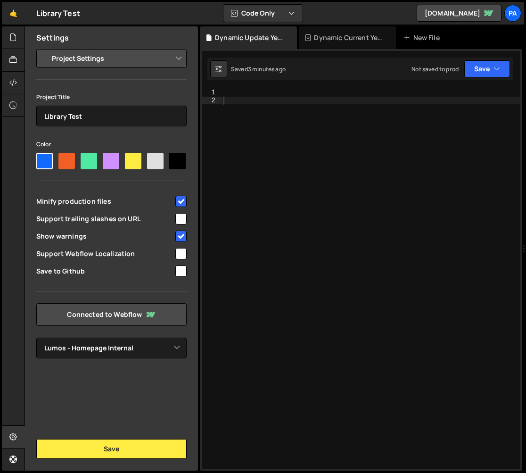
click at [108, 55] on select "Project Settings Code Editor Settings Chat Settings" at bounding box center [113, 58] width 138 height 21
click at [14, 455] on icon at bounding box center [13, 459] width 8 height 10
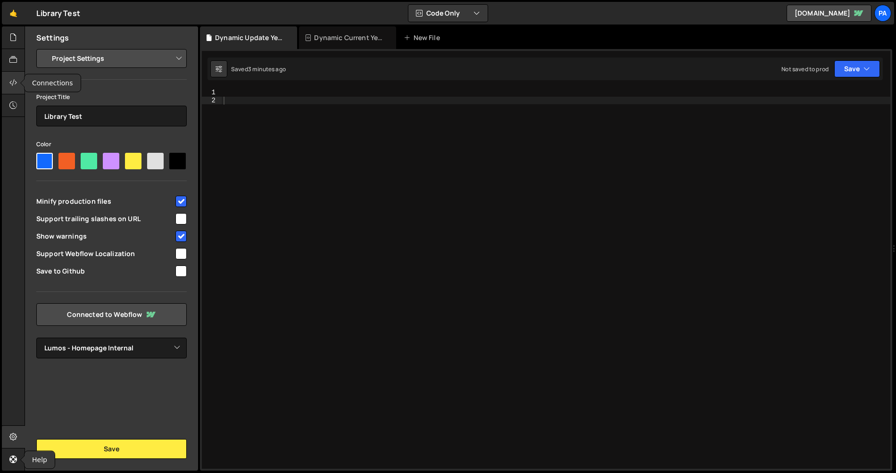
click at [14, 77] on icon at bounding box center [13, 82] width 8 height 10
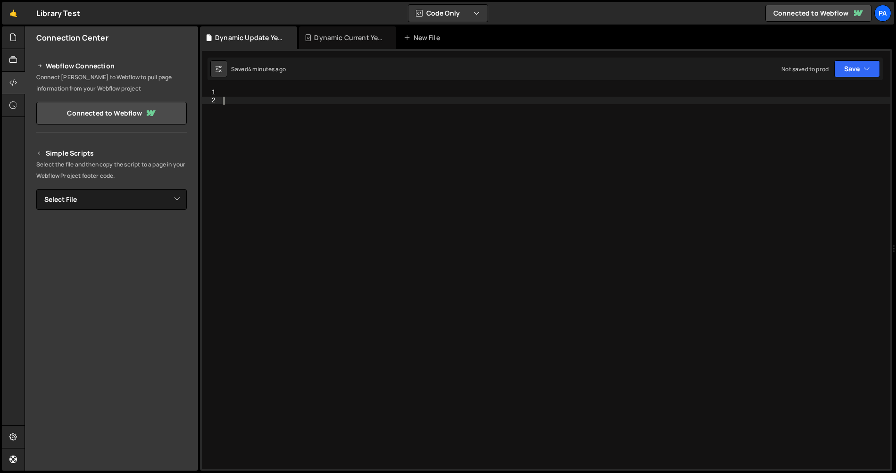
drag, startPoint x: 258, startPoint y: 131, endPoint x: 253, endPoint y: 118, distance: 13.7
click at [259, 131] on div at bounding box center [556, 287] width 669 height 396
click at [359, 37] on div "Dynamic Current Year.js" at bounding box center [349, 37] width 71 height 9
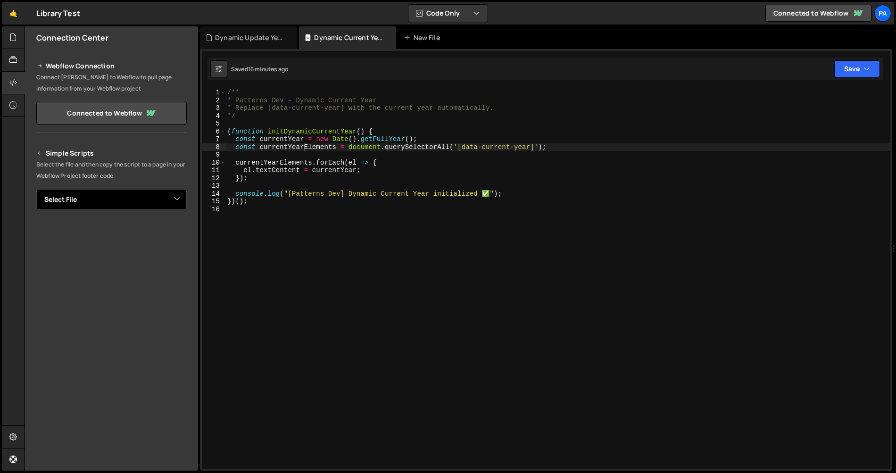
click at [182, 205] on select "Select File Dynamic Update Year [Footer].js" at bounding box center [111, 199] width 150 height 21
click at [12, 58] on icon at bounding box center [13, 60] width 8 height 10
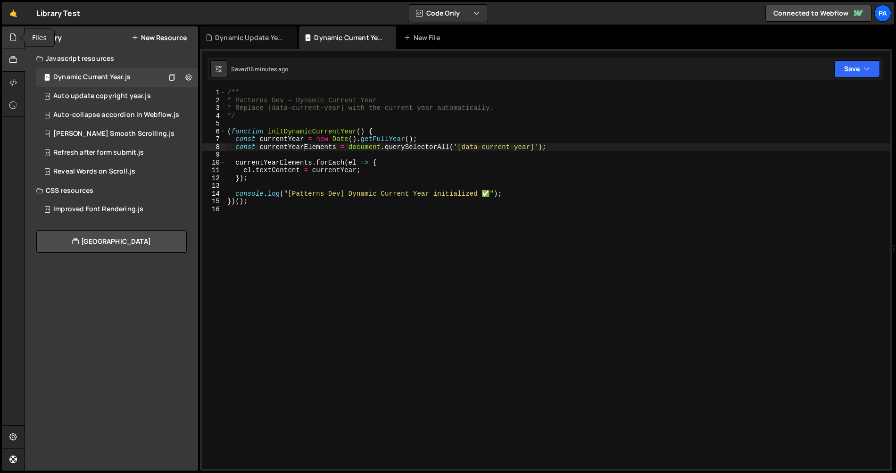
click at [12, 39] on icon at bounding box center [13, 37] width 8 height 10
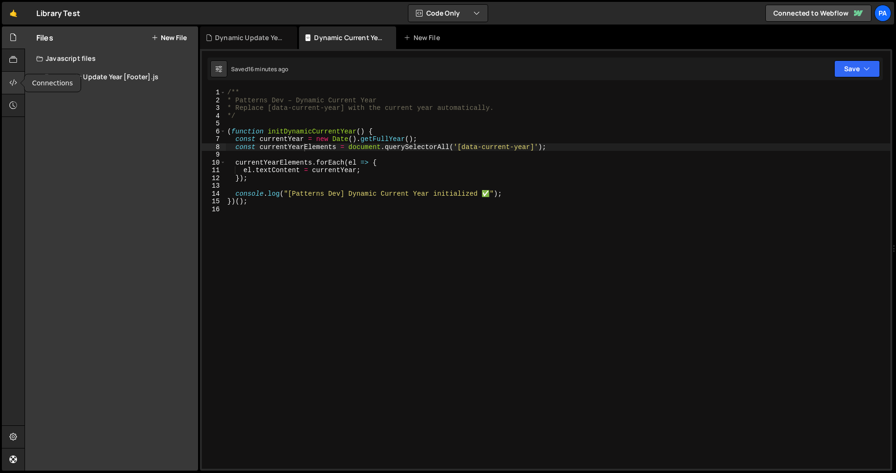
click at [15, 82] on icon at bounding box center [13, 82] width 8 height 10
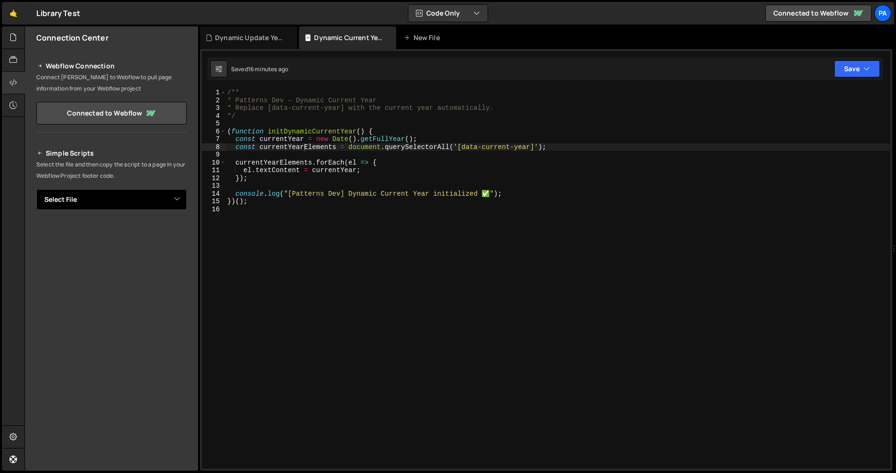
click at [155, 199] on select "Select File Dynamic Update Year [Footer].js" at bounding box center [111, 199] width 150 height 21
select select "45219"
click at [36, 189] on select "Select File Dynamic Update Year [Footer].js" at bounding box center [111, 199] width 150 height 21
click at [178, 234] on button "Button group with nested dropdown" at bounding box center [179, 232] width 13 height 20
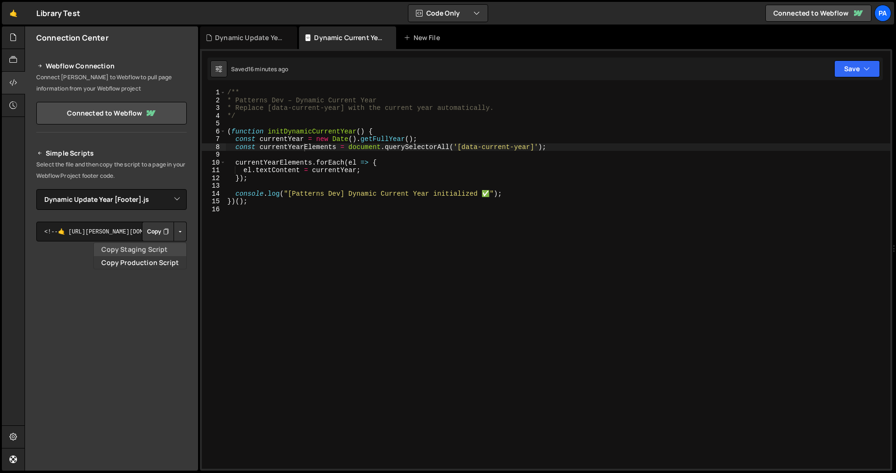
click at [177, 248] on link "Copy Staging Script" at bounding box center [140, 249] width 92 height 13
click at [179, 236] on button "Button group with nested dropdown" at bounding box center [179, 232] width 13 height 20
click at [105, 234] on textarea "<!--🤙 [URL][PERSON_NAME][DOMAIN_NAME]> <script>document.addEventListener("DOMCo…" at bounding box center [111, 232] width 150 height 20
click at [182, 238] on button "Button group with nested dropdown" at bounding box center [179, 232] width 13 height 20
click at [849, 75] on button "Save" at bounding box center [857, 68] width 46 height 17
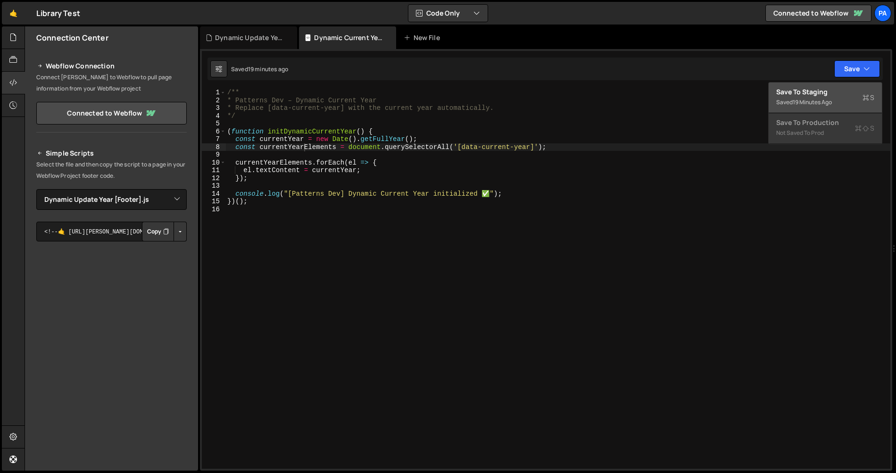
click at [845, 93] on div "Save to Staging S" at bounding box center [825, 91] width 98 height 9
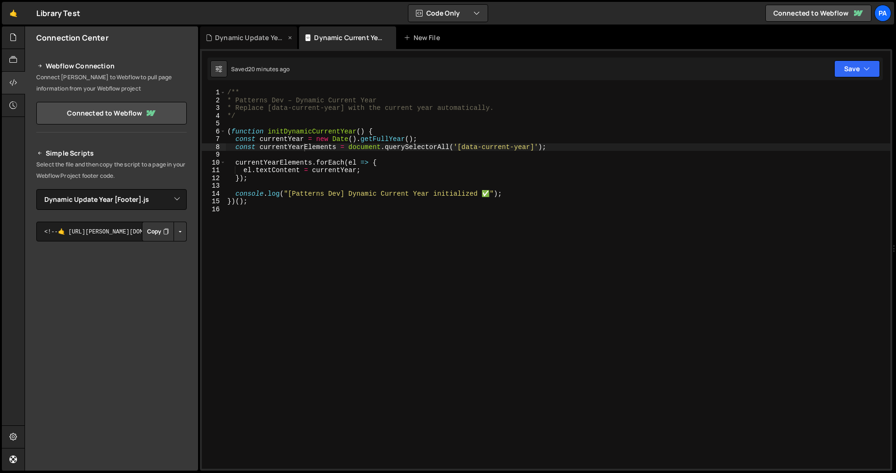
click at [292, 38] on icon at bounding box center [290, 37] width 7 height 9
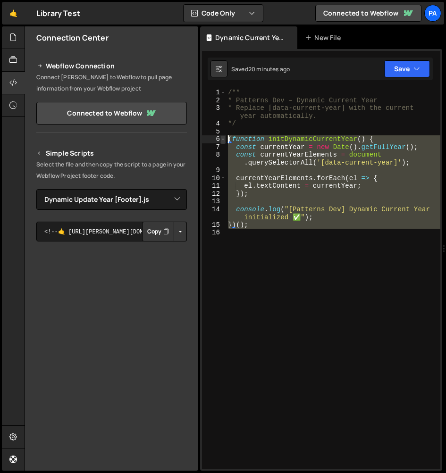
drag, startPoint x: 300, startPoint y: 244, endPoint x: 223, endPoint y: 140, distance: 129.1
click at [223, 140] on div "1 2 3 4 5 6 7 8 9 10 11 12 13 14 15 16 /** * Patterns Dev – Dynamic Current Yea…" at bounding box center [321, 279] width 238 height 380
paste textarea "}"
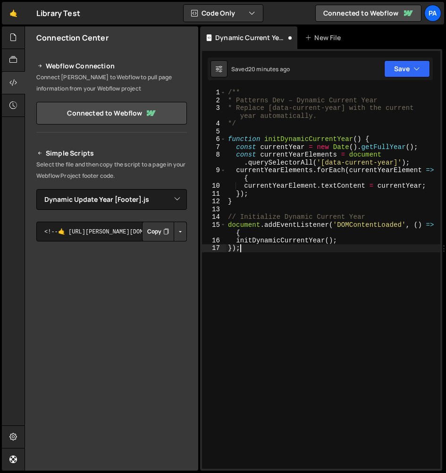
click at [311, 303] on div "/** * Patterns Dev – Dynamic Current Year * Replace [data-current-year] with th…" at bounding box center [333, 287] width 214 height 396
click at [300, 339] on div "/** * Patterns Dev – Dynamic Current Year * Replace [data-current-year] with th…" at bounding box center [333, 287] width 214 height 396
click at [403, 76] on button "Save" at bounding box center [407, 68] width 46 height 17
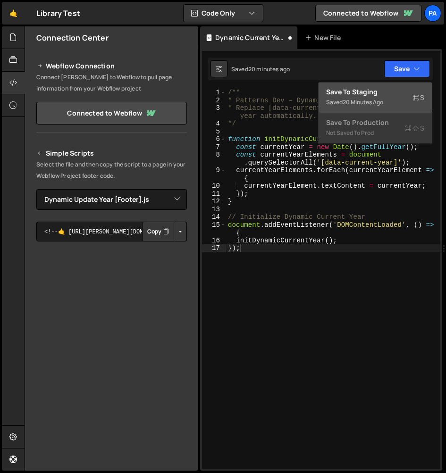
click at [394, 92] on div "Save to Staging S" at bounding box center [375, 91] width 98 height 9
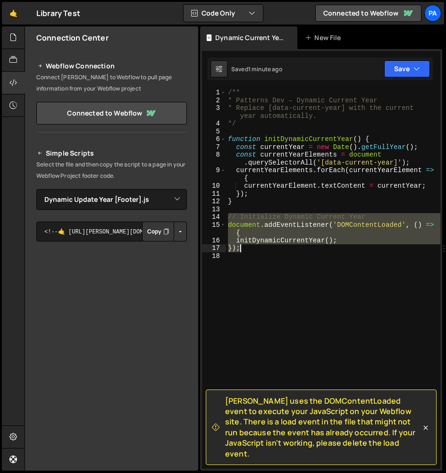
drag, startPoint x: 229, startPoint y: 218, endPoint x: 251, endPoint y: 248, distance: 37.7
click at [251, 248] on div "/** * Patterns Dev – Dynamic Current Year * Replace [data-current-year] with th…" at bounding box center [333, 287] width 214 height 396
type textarea "initDynamicCurrentYear(); });"
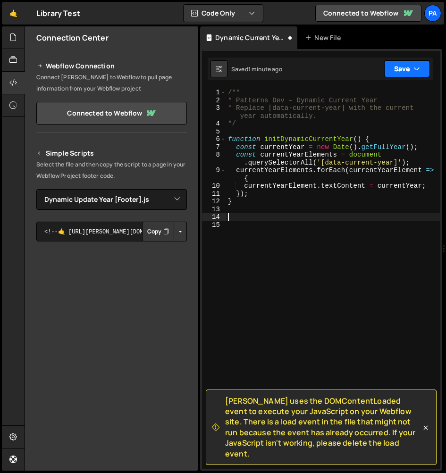
click at [404, 73] on button "Save" at bounding box center [407, 68] width 46 height 17
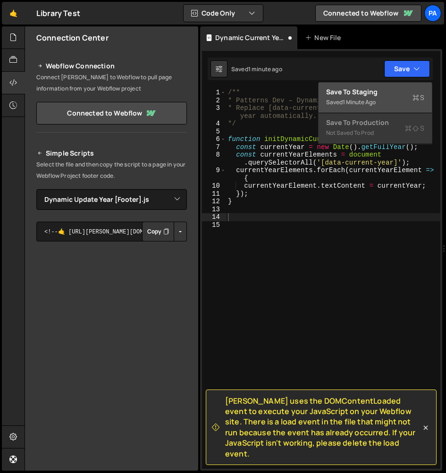
click at [395, 91] on div "Save to Staging S" at bounding box center [375, 91] width 98 height 9
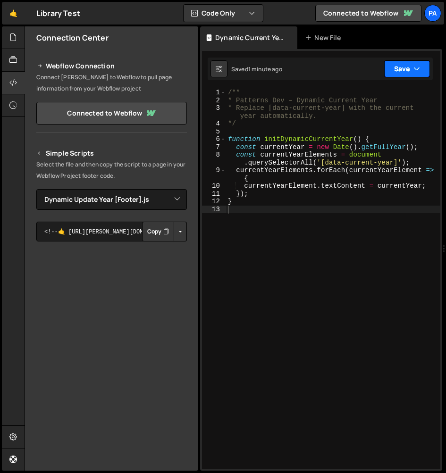
click at [417, 64] on icon "button" at bounding box center [416, 68] width 7 height 9
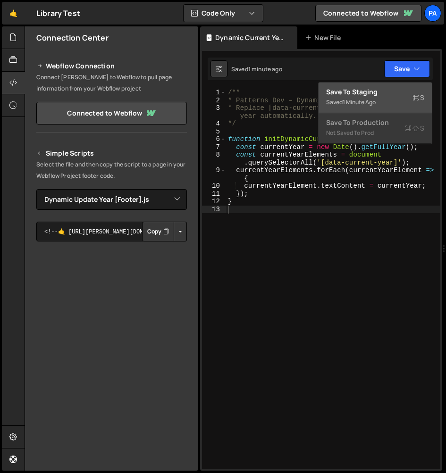
click at [405, 97] on div "Saved 1 minute ago" at bounding box center [375, 102] width 98 height 11
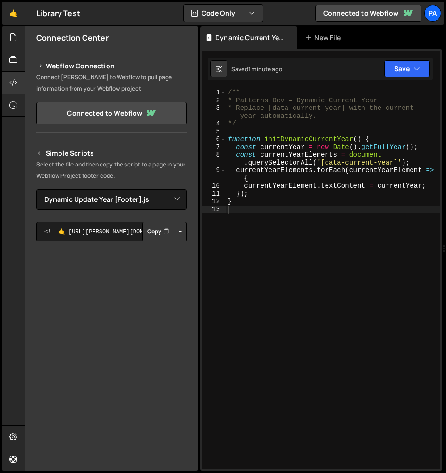
click at [184, 234] on button "Button group with nested dropdown" at bounding box center [179, 232] width 13 height 20
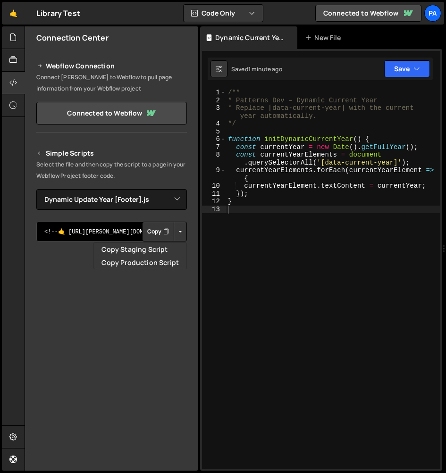
click at [104, 232] on textarea "<!--🤙 [URL][PERSON_NAME][DOMAIN_NAME]> <script>document.addEventListener("DOMCo…" at bounding box center [111, 232] width 150 height 20
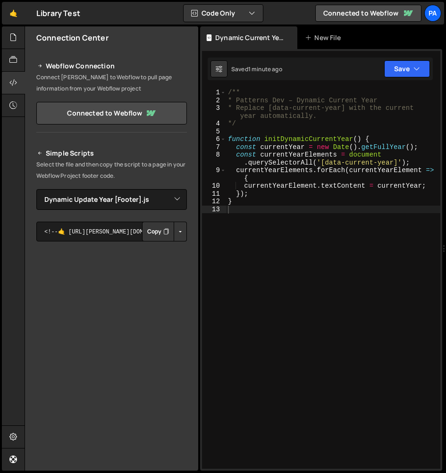
click at [179, 233] on button "Button group with nested dropdown" at bounding box center [179, 232] width 13 height 20
click at [170, 247] on link "Copy Staging Script" at bounding box center [140, 249] width 92 height 13
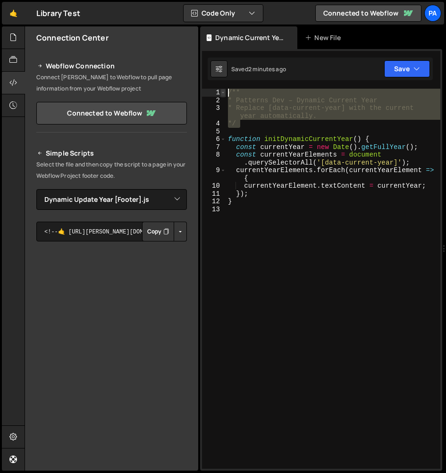
drag, startPoint x: 255, startPoint y: 124, endPoint x: 224, endPoint y: 91, distance: 45.7
click at [224, 91] on div "*/ 1 2 3 4 5 6 7 8 9 10 11 12 13 /** * Patterns Dev – Dynamic Current Year * Re…" at bounding box center [321, 279] width 238 height 380
type textarea "/** * Patterns Dev – Dynamic Current Year"
click at [429, 14] on div "Pa" at bounding box center [432, 13] width 17 height 17
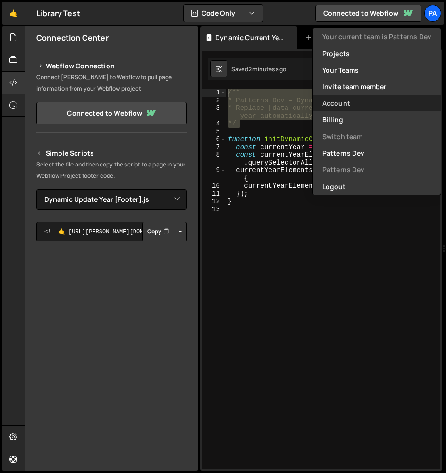
click at [372, 106] on link "Account" at bounding box center [377, 103] width 128 height 17
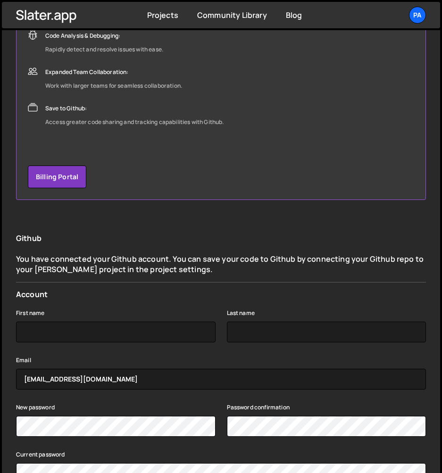
scroll to position [201, 0]
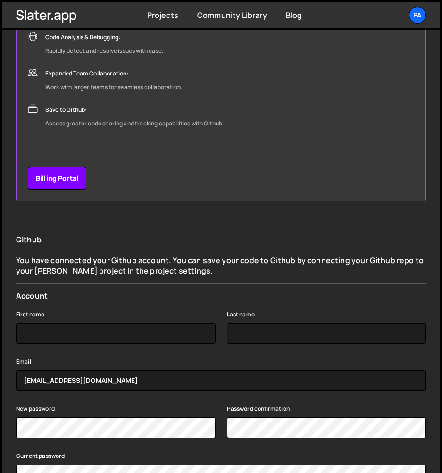
click at [69, 187] on link "Billing Portal" at bounding box center [57, 178] width 58 height 23
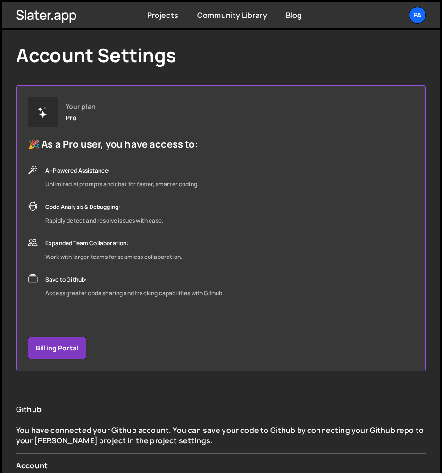
scroll to position [0, 0]
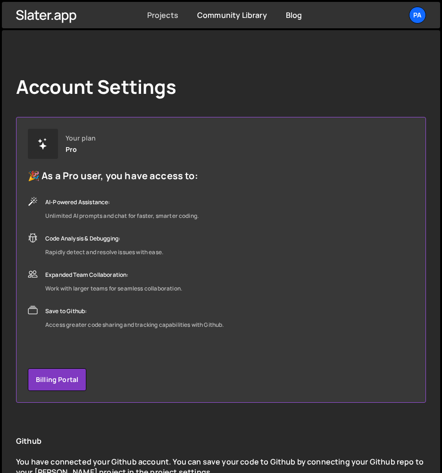
click at [157, 17] on link "Projects" at bounding box center [162, 15] width 31 height 10
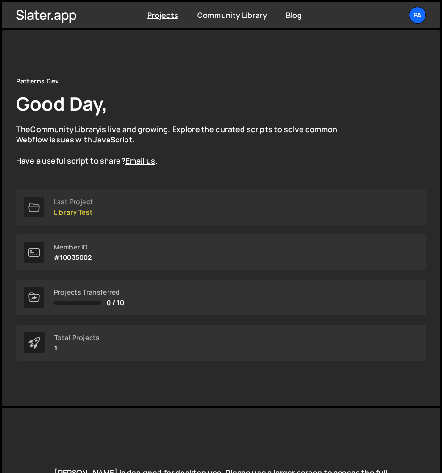
scroll to position [66, 0]
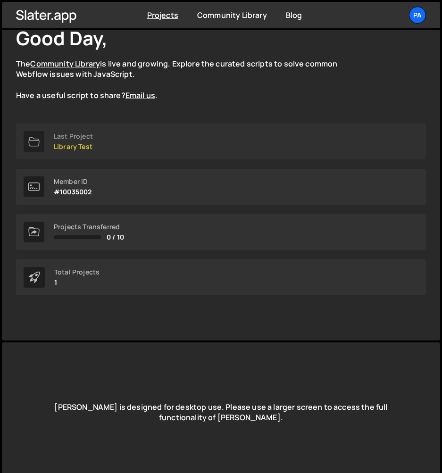
click at [105, 143] on link "Last Project Library Test" at bounding box center [221, 142] width 410 height 36
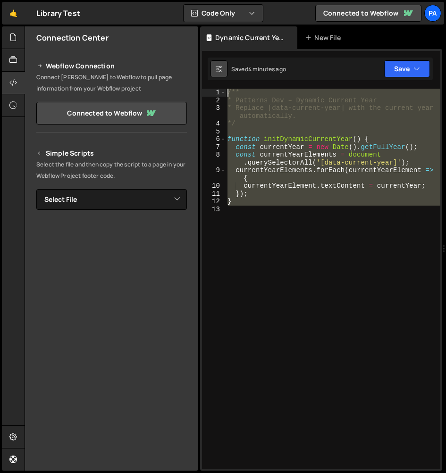
drag, startPoint x: 288, startPoint y: 239, endPoint x: 221, endPoint y: 77, distance: 174.8
click at [221, 77] on div "Debug Explain Copy Dynamic Current Year.js New File Saved 4 minutes ago Not sav…" at bounding box center [321, 248] width 242 height 445
paste textarea "})();"
type textarea "})();"
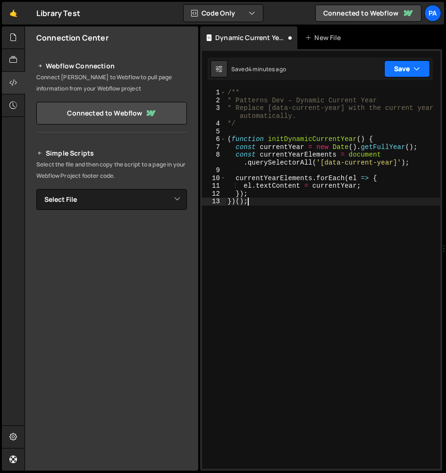
click at [403, 74] on button "Save" at bounding box center [407, 68] width 46 height 17
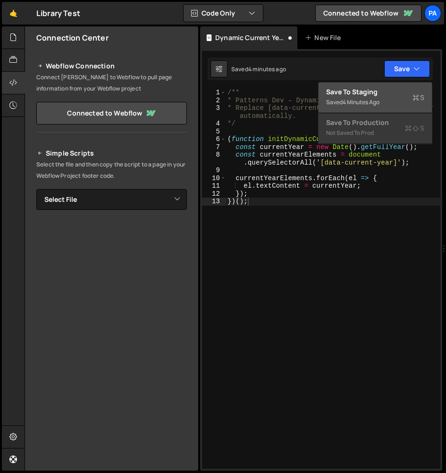
click at [401, 88] on div "Save to Staging S" at bounding box center [375, 91] width 98 height 9
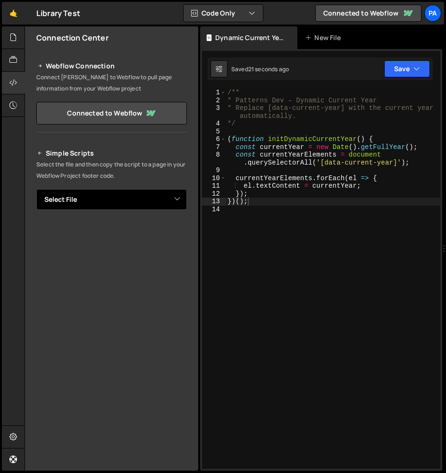
click at [162, 206] on select "Select File Dynamic Update Year [Footer].js" at bounding box center [111, 199] width 150 height 21
select select "45219"
click at [36, 189] on select "Select File Dynamic Update Year [Footer].js" at bounding box center [111, 199] width 150 height 21
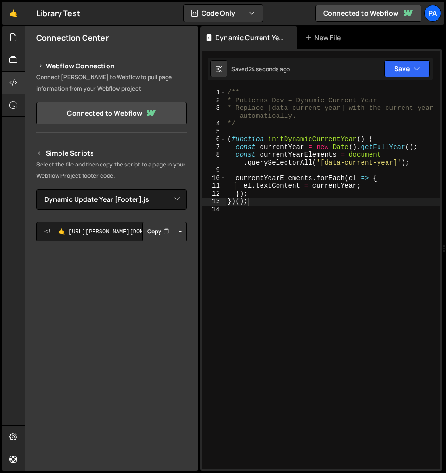
click at [181, 234] on button "Button group with nested dropdown" at bounding box center [179, 232] width 13 height 20
click at [170, 251] on link "Copy Staging Script" at bounding box center [140, 249] width 92 height 13
